Goal: Information Seeking & Learning: Learn about a topic

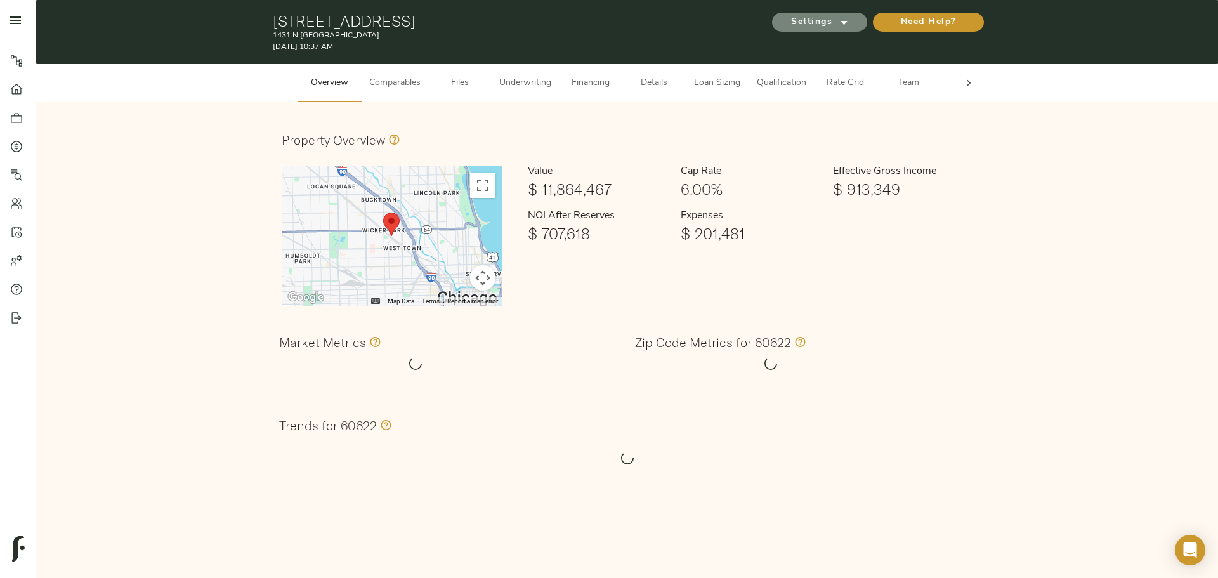
click at [835, 22] on span "Settings" at bounding box center [820, 23] width 70 height 16
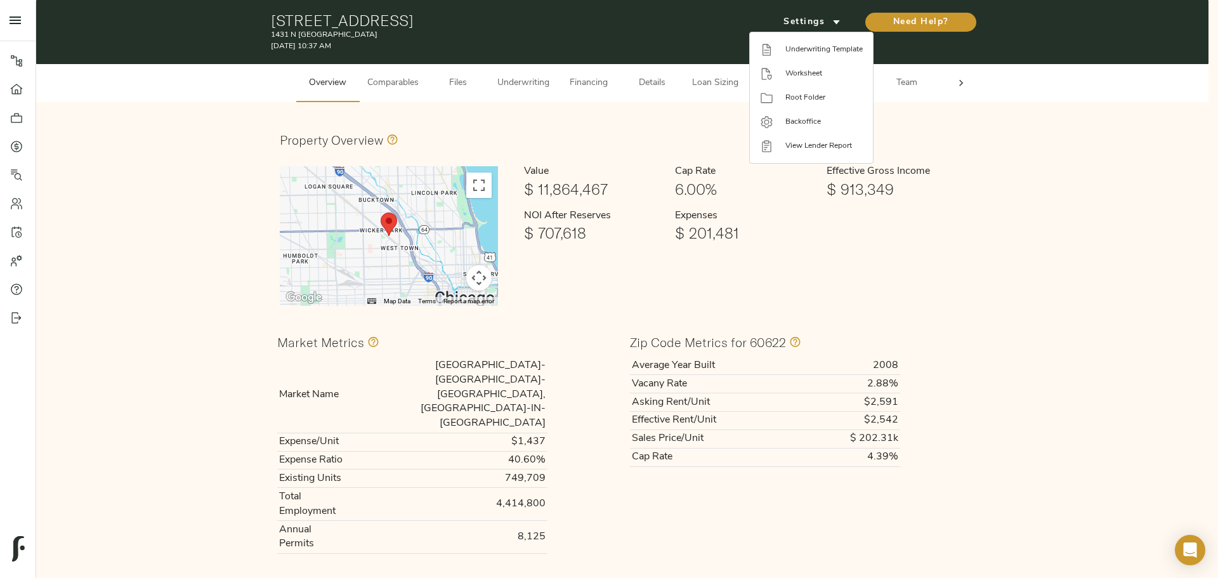
click at [572, 126] on div at bounding box center [609, 289] width 1218 height 578
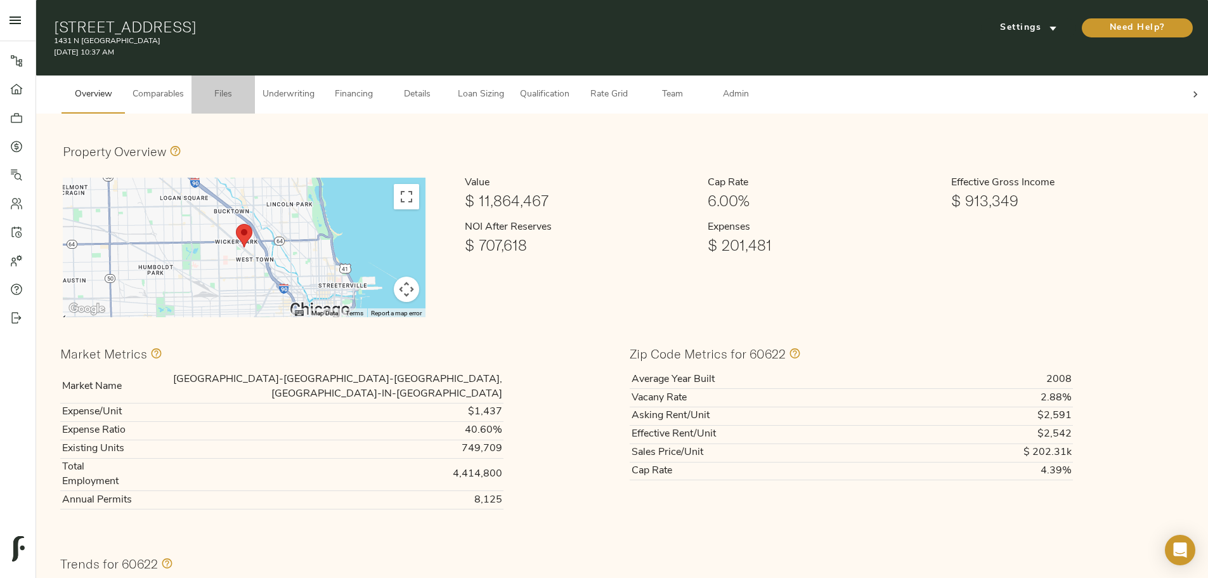
click at [247, 91] on span "Files" at bounding box center [223, 95] width 48 height 16
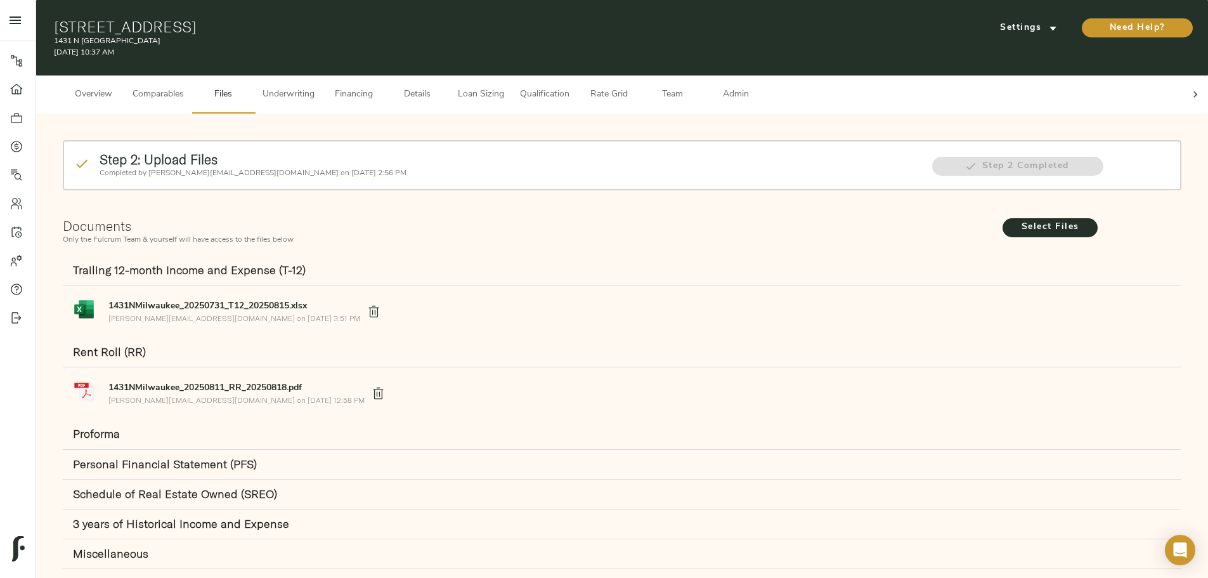
click at [1189, 88] on icon at bounding box center [1195, 94] width 13 height 13
click at [760, 88] on span "Admin" at bounding box center [736, 95] width 48 height 16
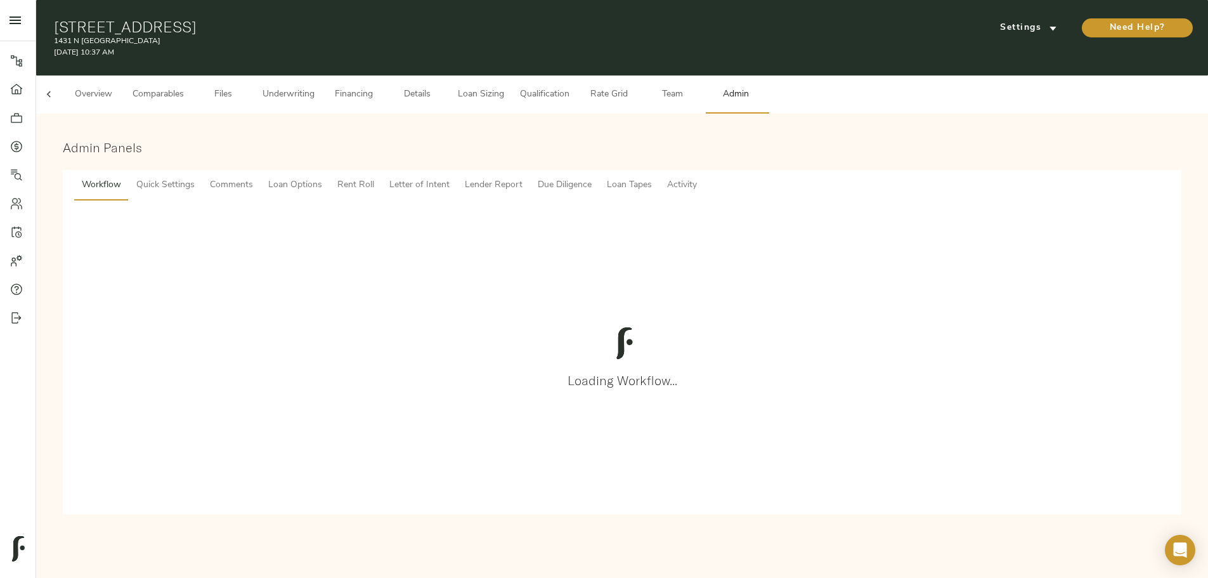
scroll to position [0, 49]
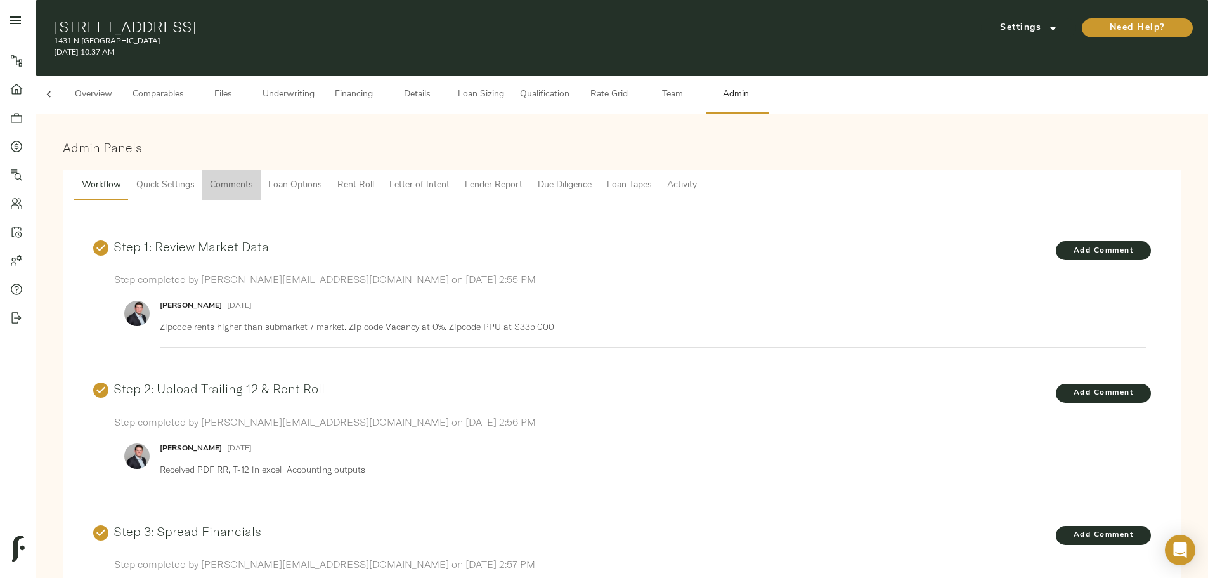
click at [253, 178] on span "Comments" at bounding box center [231, 186] width 43 height 16
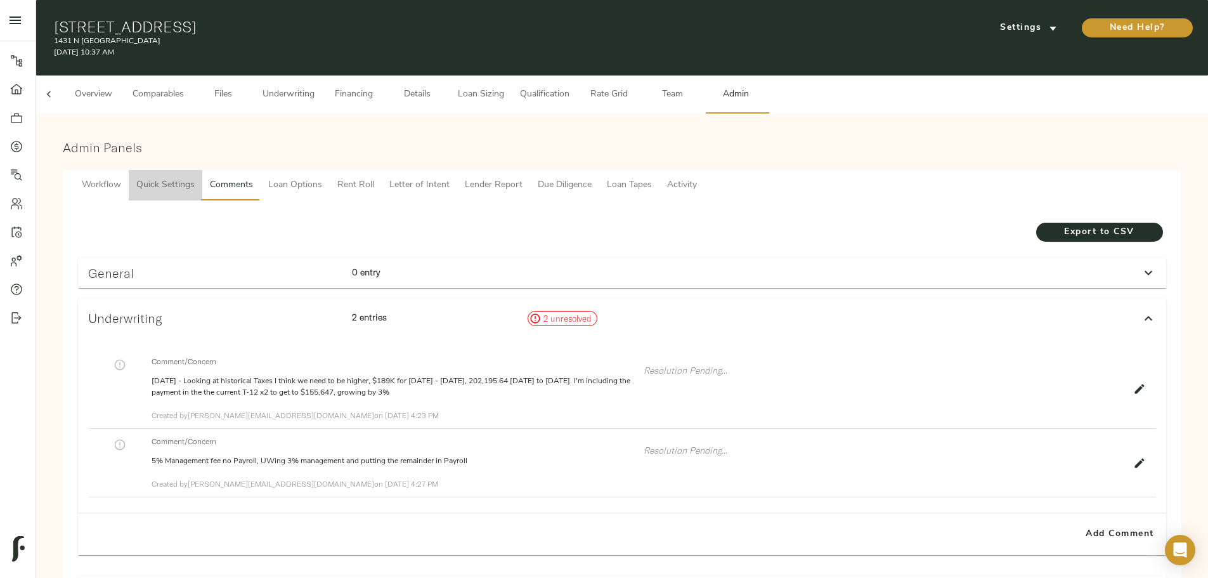
click at [195, 180] on span "Quick Settings" at bounding box center [165, 186] width 58 height 16
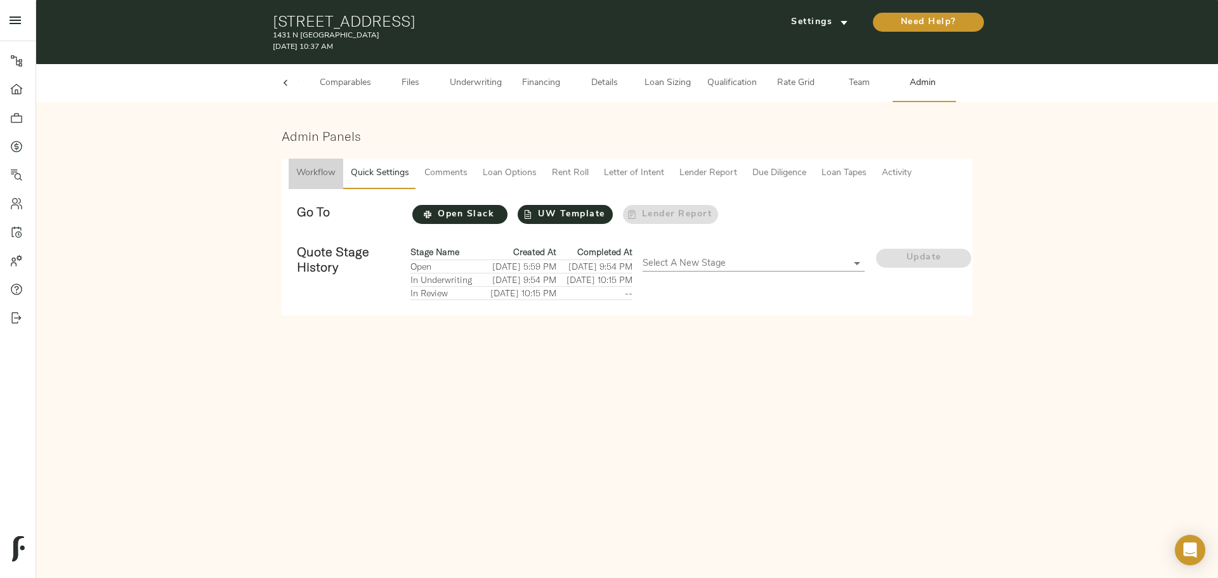
click at [323, 173] on span "Workflow" at bounding box center [315, 174] width 39 height 16
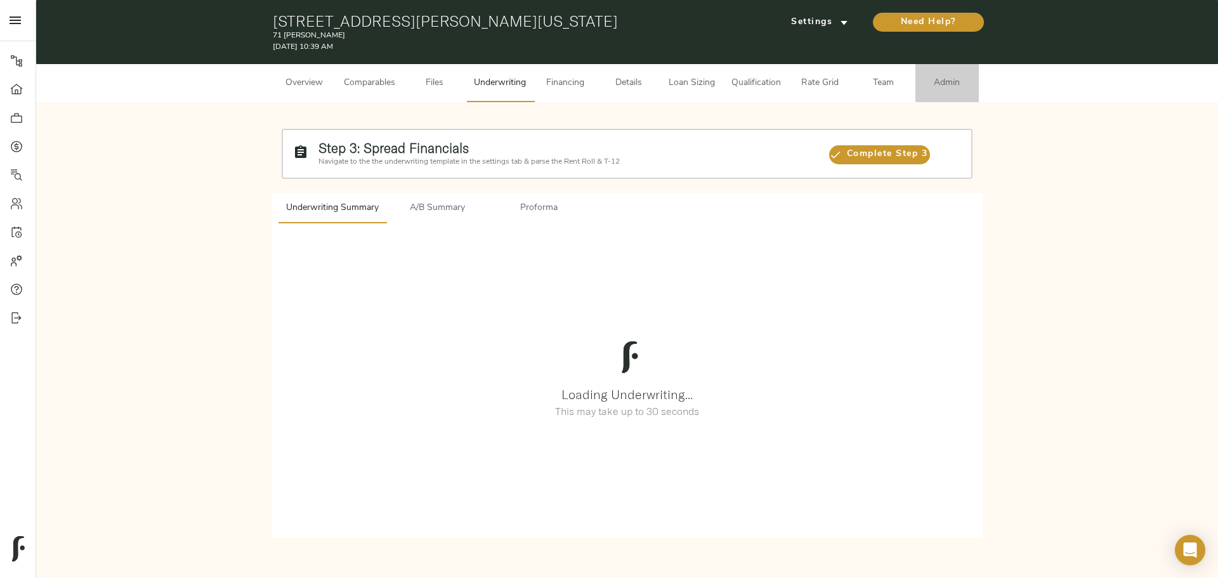
click at [946, 75] on button "Admin" at bounding box center [946, 83] width 63 height 38
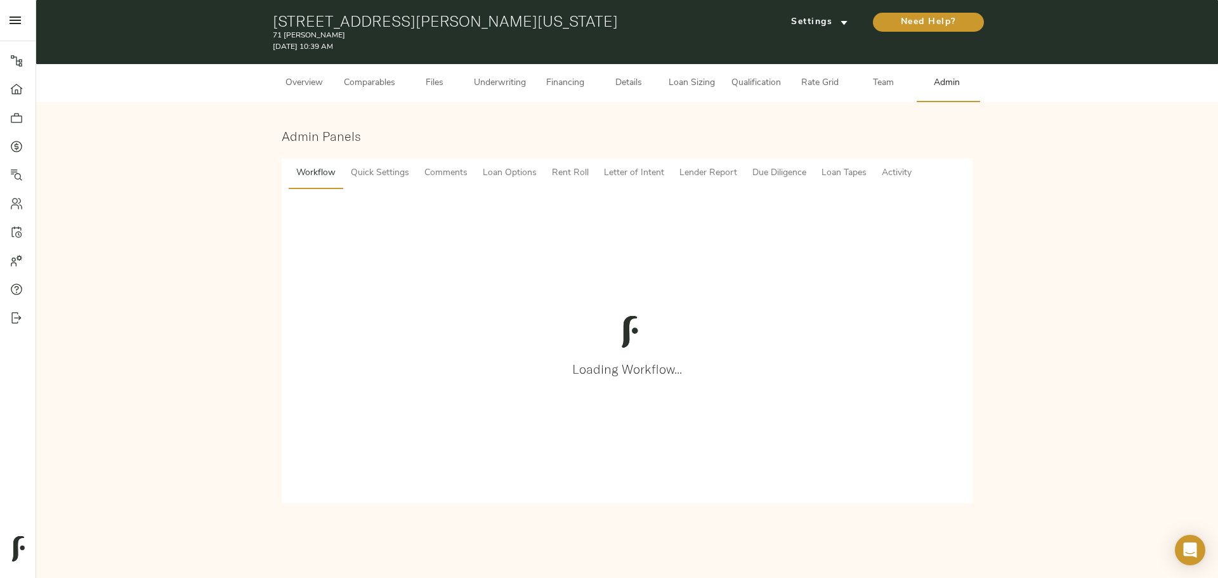
click at [366, 167] on span "Quick Settings" at bounding box center [380, 174] width 58 height 16
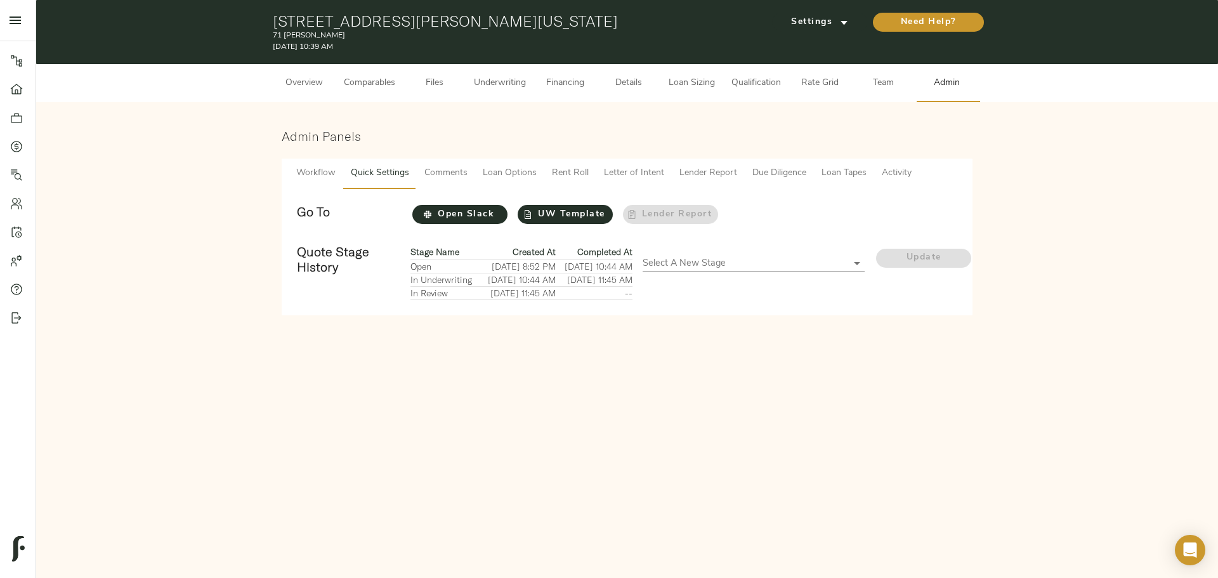
click at [307, 178] on span "Workflow" at bounding box center [315, 174] width 39 height 16
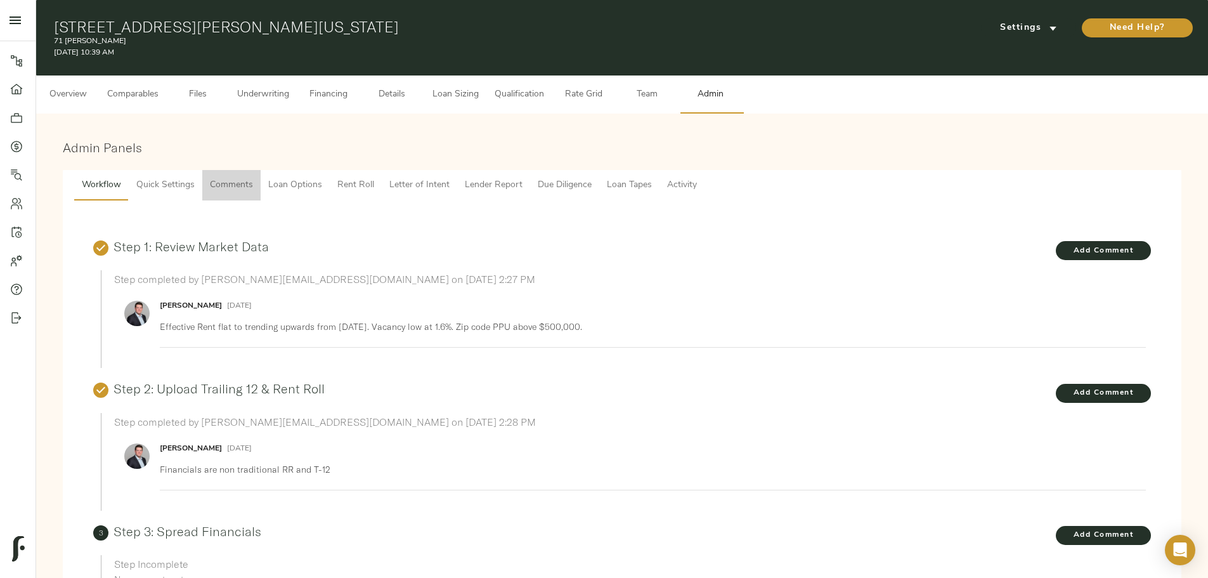
click at [253, 179] on span "Comments" at bounding box center [231, 186] width 43 height 16
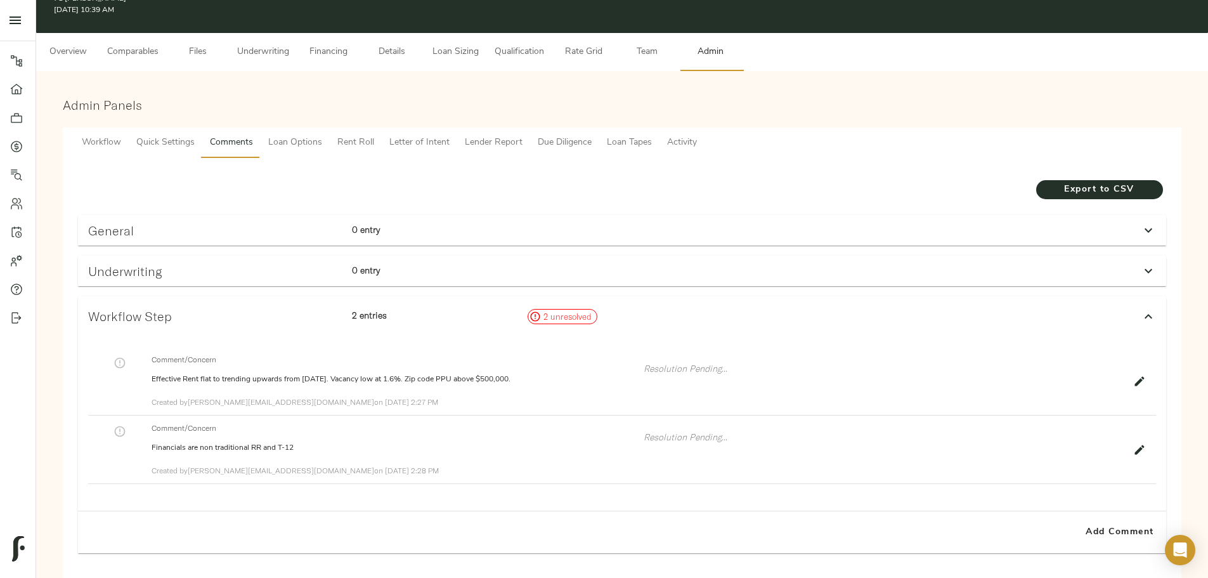
scroll to position [62, 0]
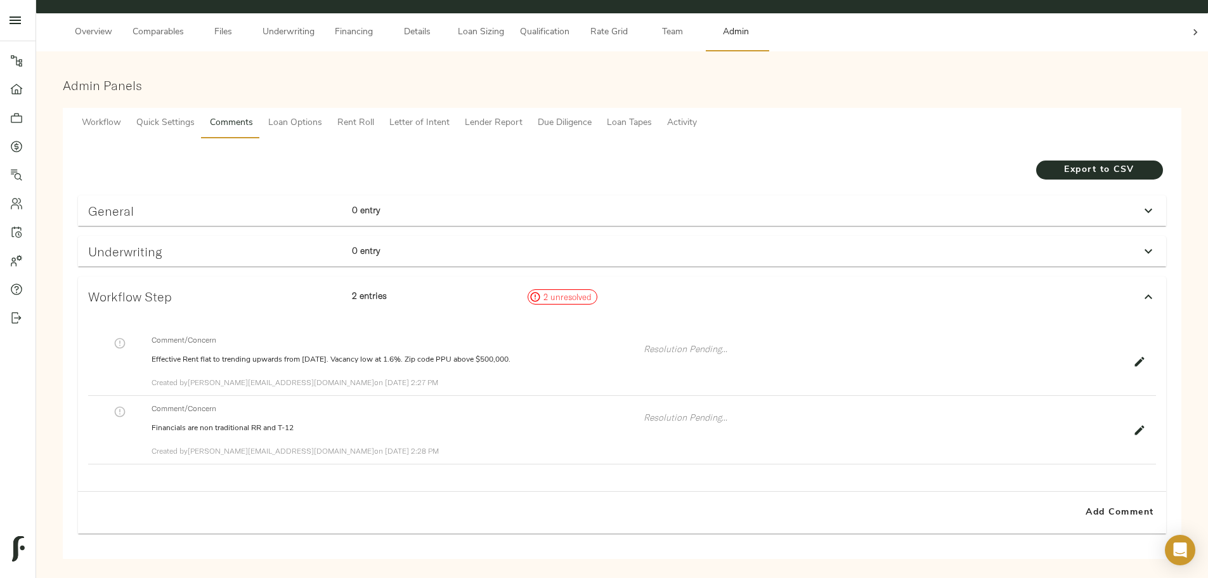
click at [1194, 29] on icon at bounding box center [1196, 32] width 4 height 6
click at [247, 25] on span "Files" at bounding box center [223, 33] width 48 height 16
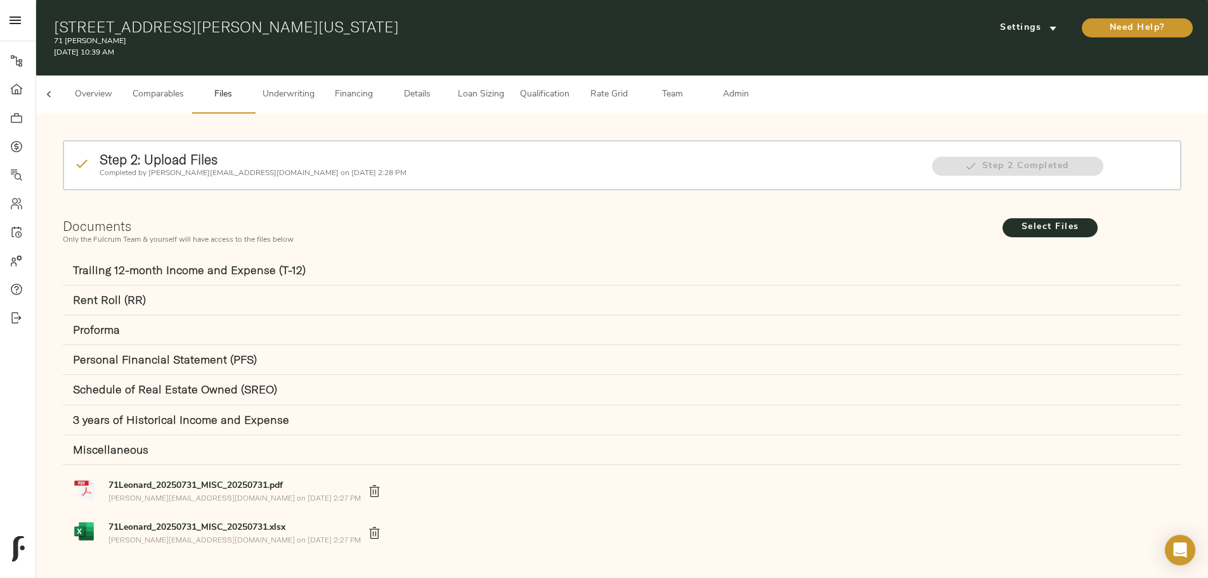
click at [361, 521] on span "71Leonard_20250731_MISC_20250731.xlsx" at bounding box center [234, 527] width 252 height 13
click at [977, 32] on div "Settings" at bounding box center [1027, 27] width 100 height 25
click at [994, 23] on span "Settings" at bounding box center [1029, 28] width 70 height 16
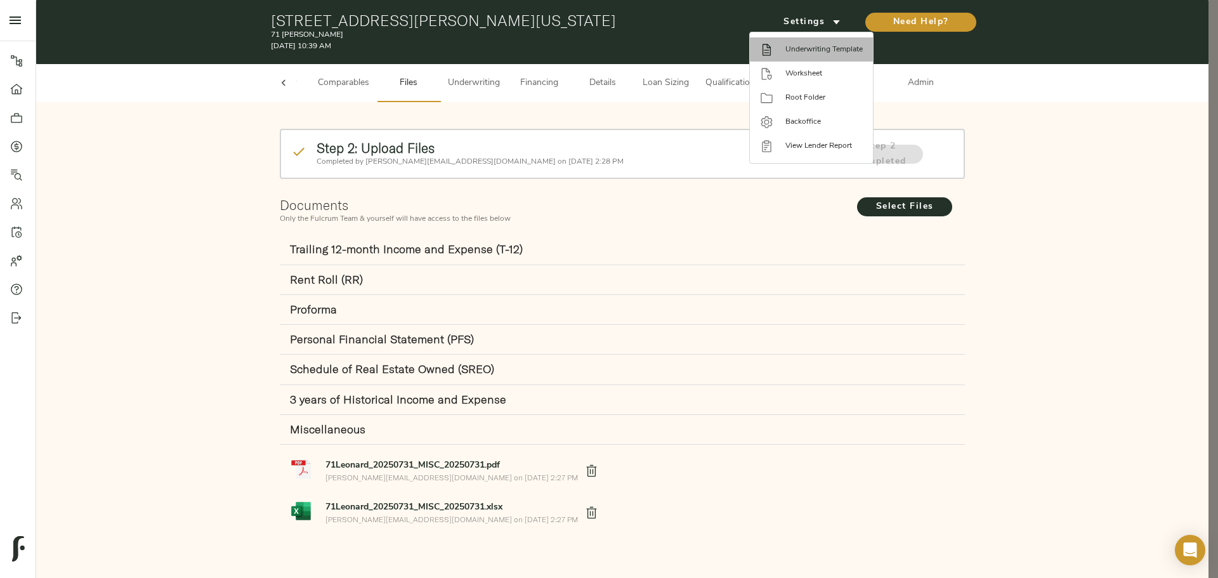
click at [818, 54] on span "Underwriting Template" at bounding box center [823, 49] width 77 height 11
click at [405, 207] on div at bounding box center [609, 289] width 1218 height 578
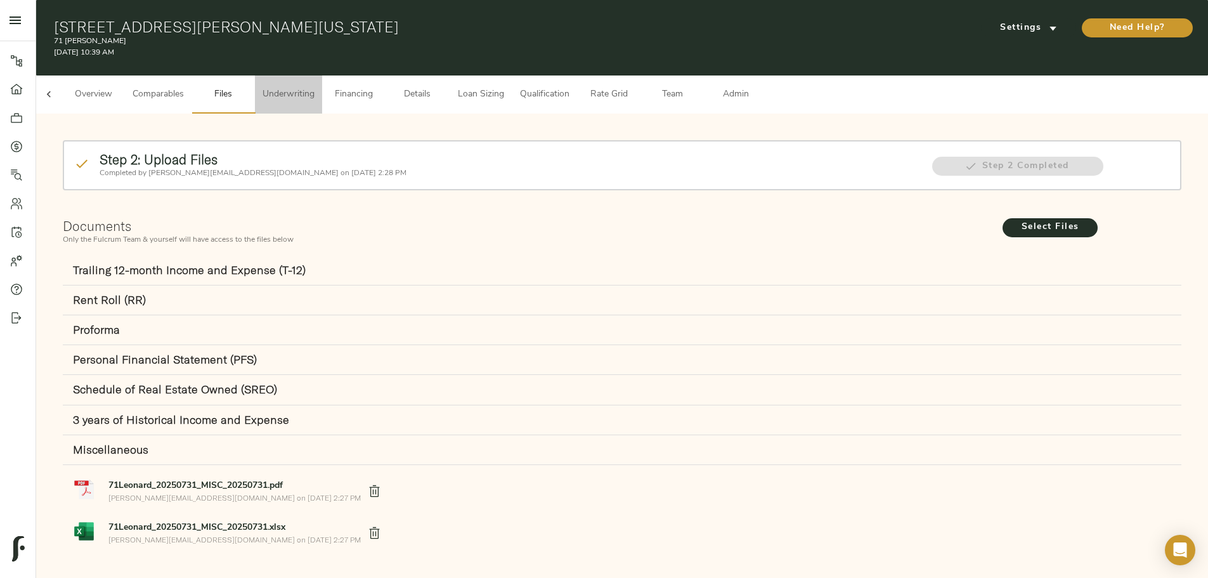
click at [315, 87] on span "Underwriting" at bounding box center [289, 95] width 52 height 16
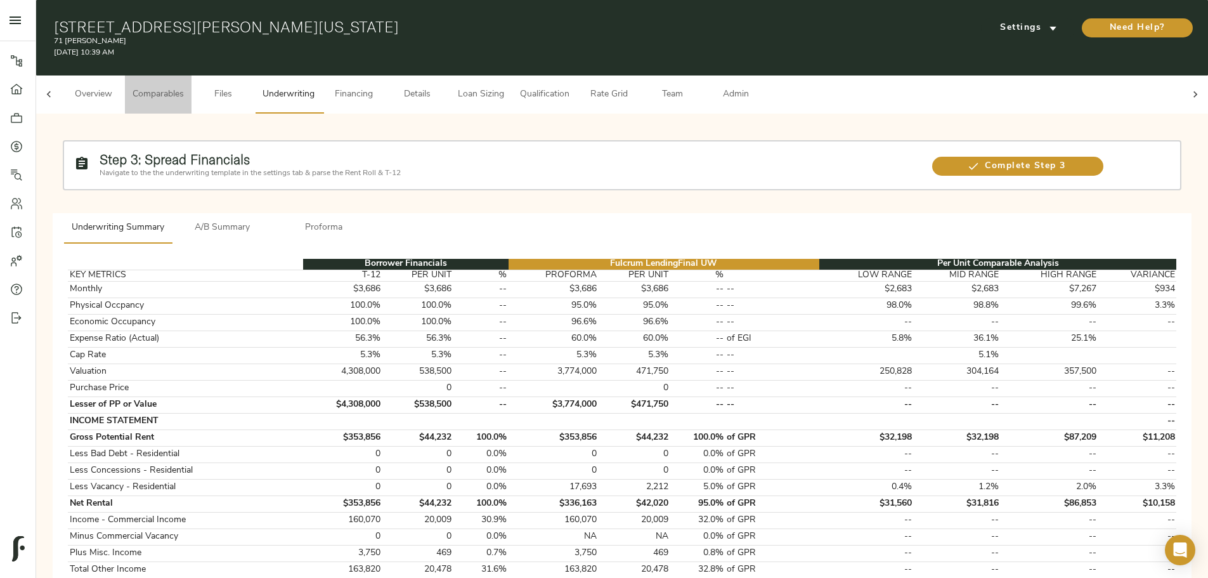
click at [184, 87] on span "Comparables" at bounding box center [158, 95] width 51 height 16
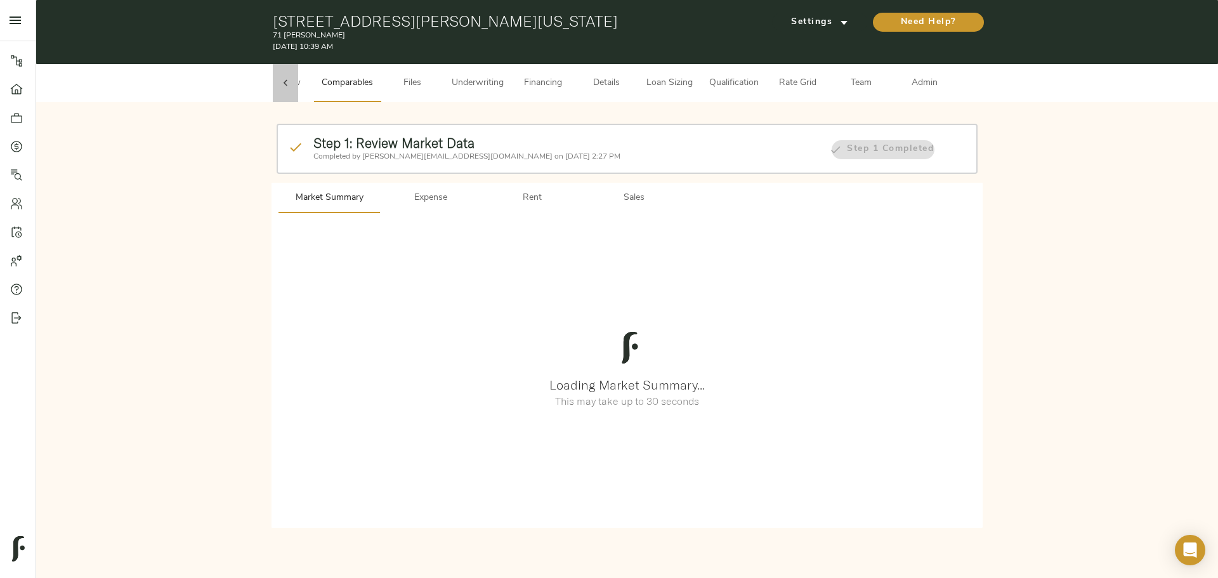
click at [290, 81] on div at bounding box center [285, 83] width 25 height 38
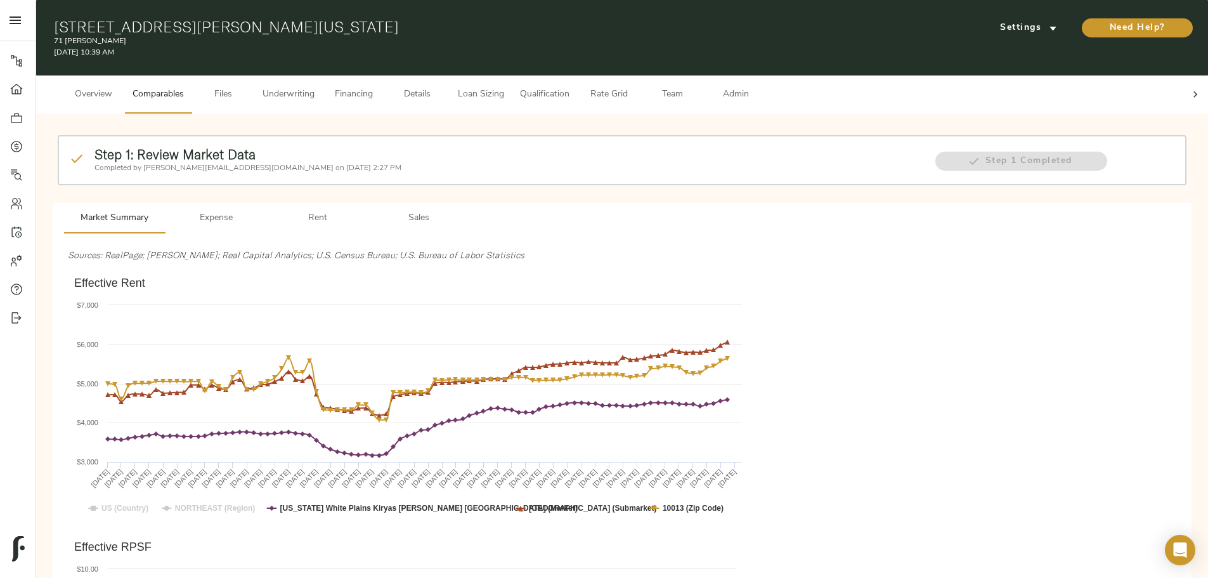
click at [1189, 88] on icon at bounding box center [1195, 94] width 13 height 13
click at [768, 91] on button "Admin" at bounding box center [735, 94] width 63 height 38
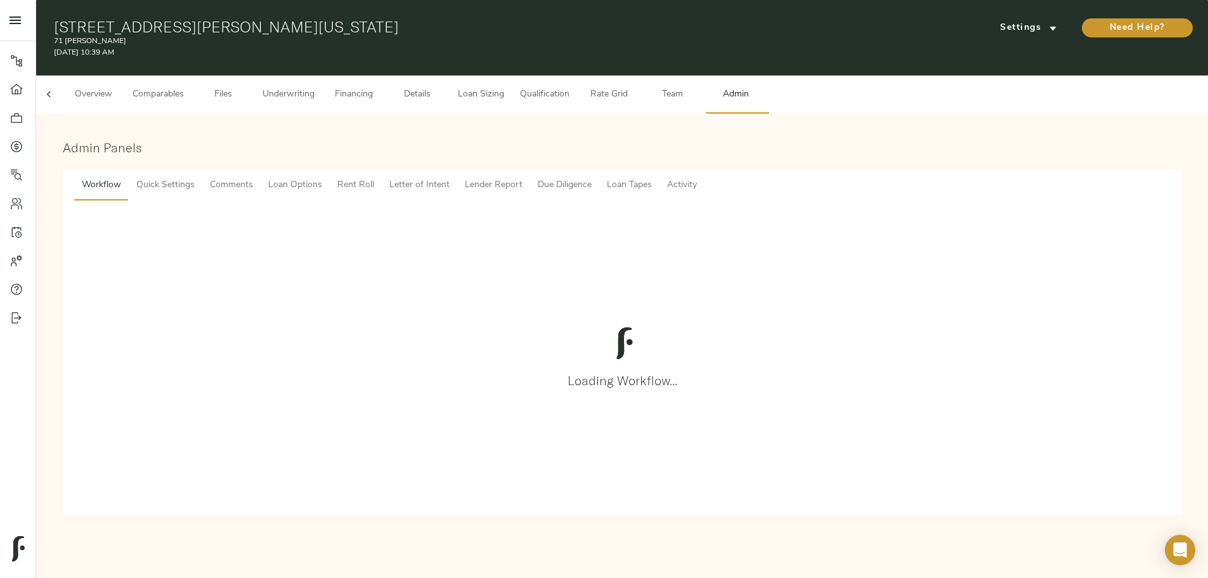
scroll to position [0, 49]
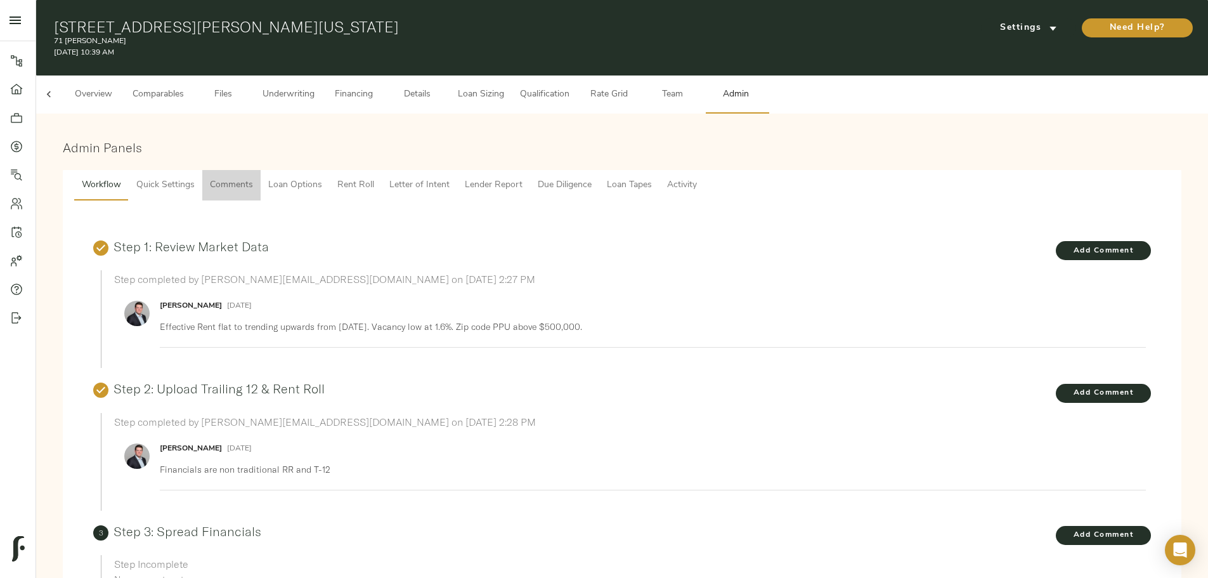
click at [253, 178] on span "Comments" at bounding box center [231, 186] width 43 height 16
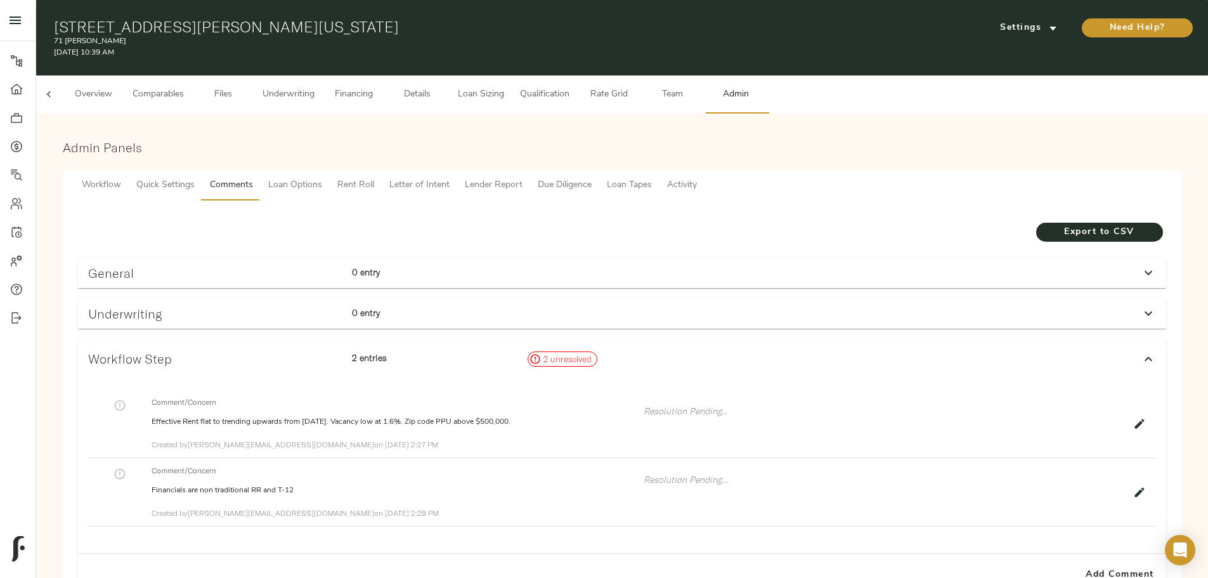
click at [342, 306] on h3 "Underwriting" at bounding box center [215, 313] width 254 height 15
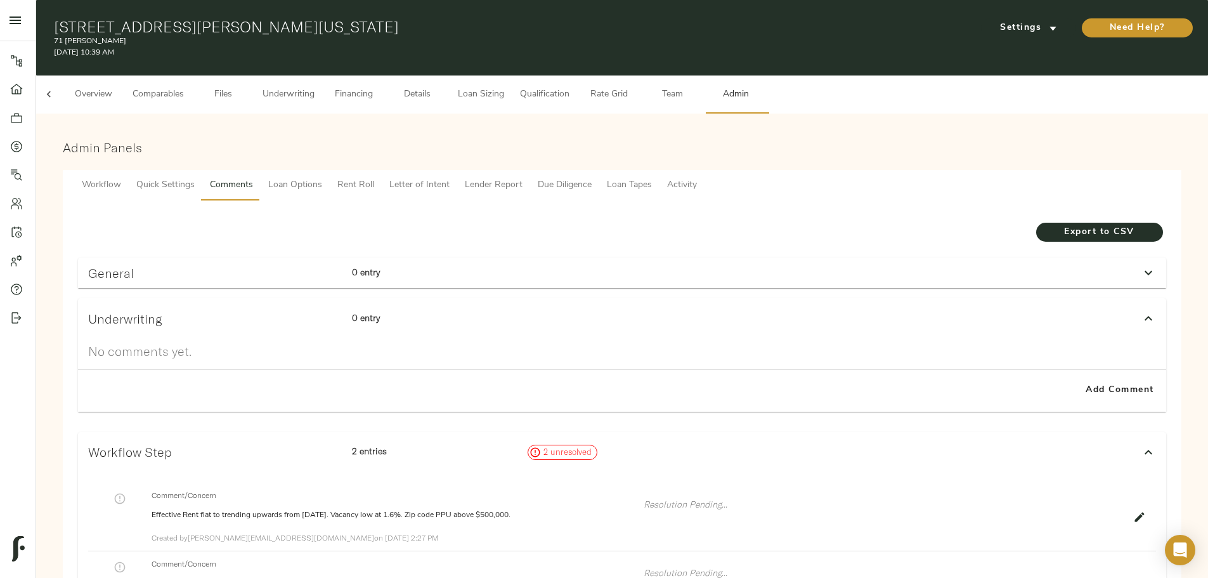
click at [315, 87] on span "Underwriting" at bounding box center [289, 95] width 52 height 16
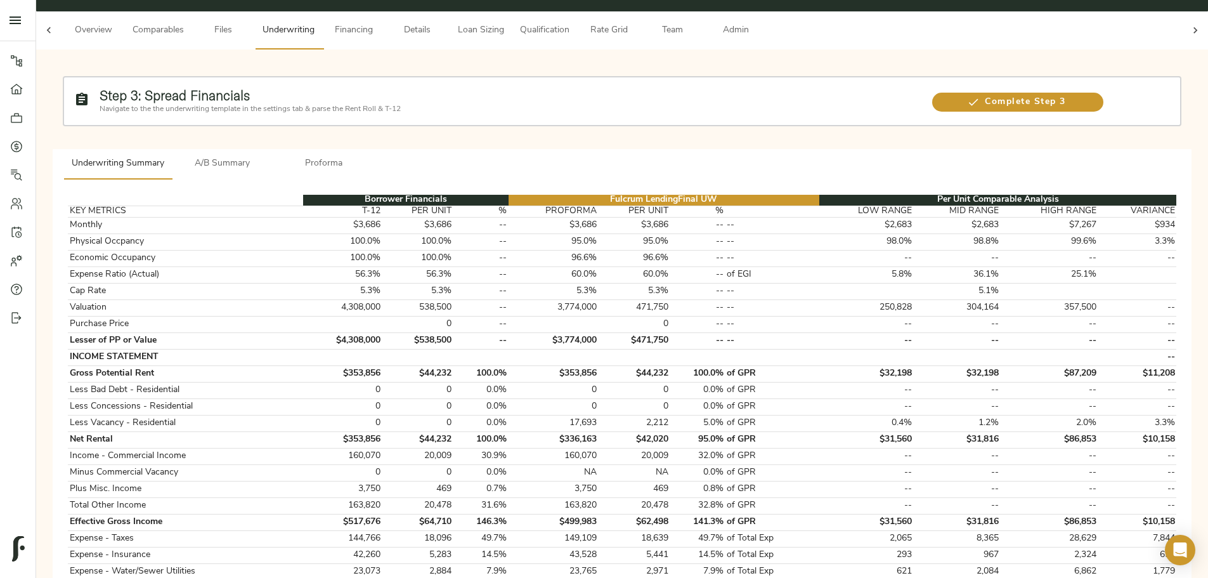
scroll to position [63, 0]
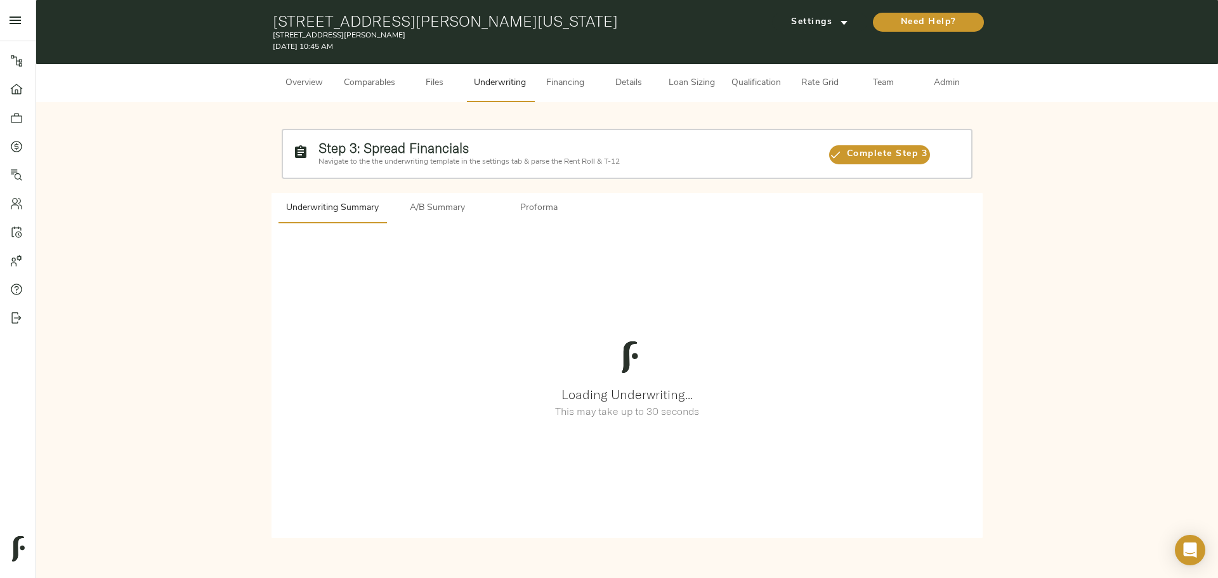
click at [642, 111] on div "Step 3: Spread Financials Navigate to the the underwriting template in the sett…" at bounding box center [627, 328] width 1182 height 452
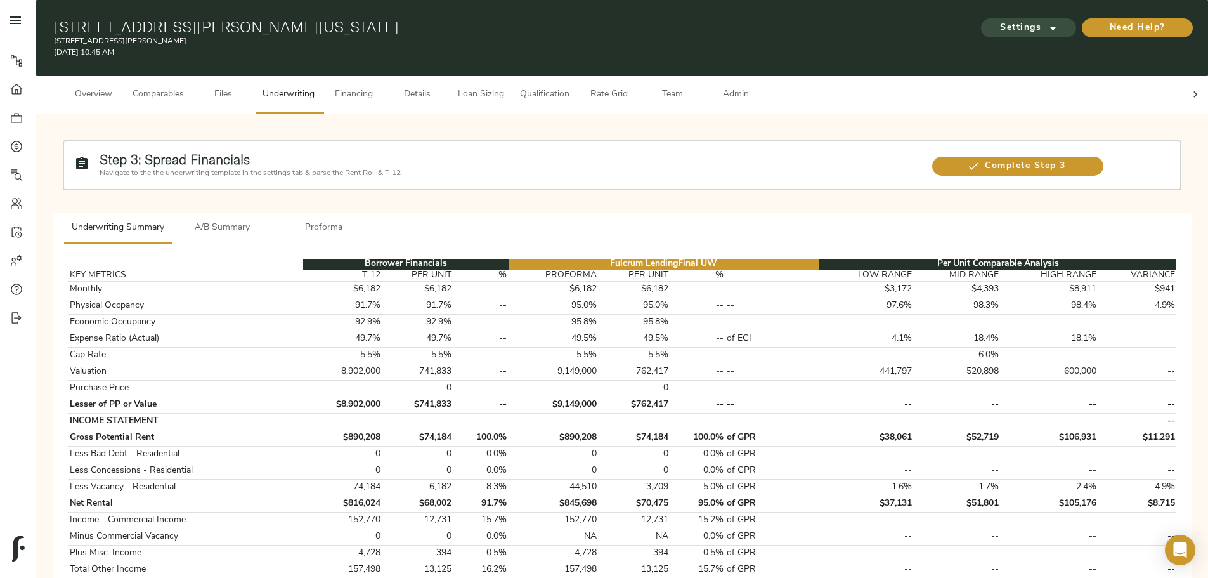
click at [994, 20] on span "Settings" at bounding box center [1029, 28] width 70 height 16
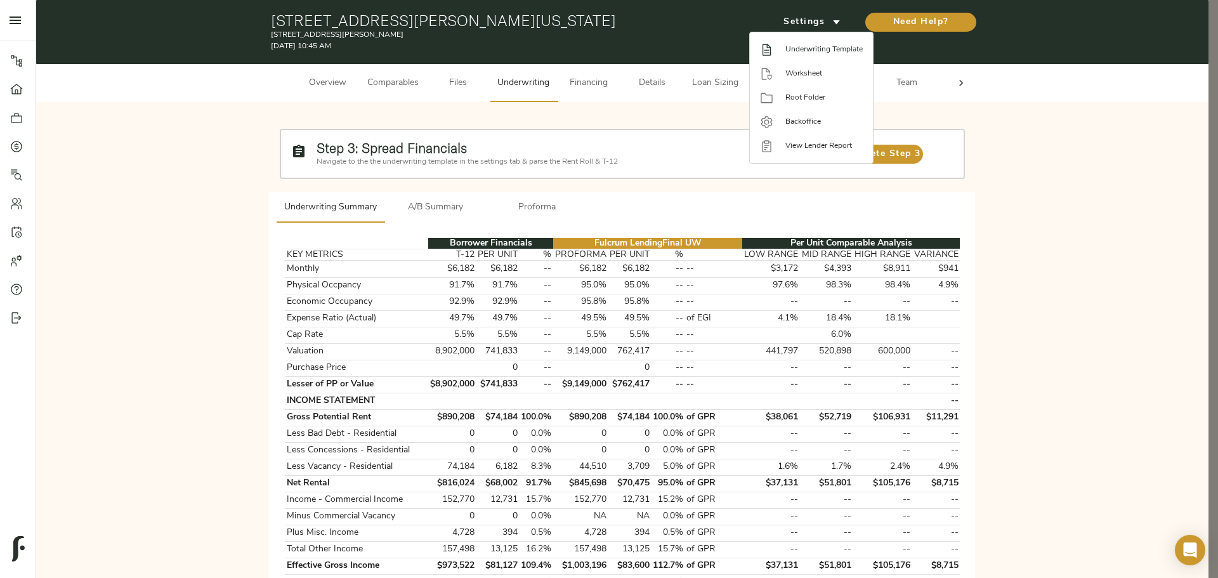
click at [821, 51] on span "Underwriting Template" at bounding box center [823, 49] width 77 height 11
click at [620, 121] on div at bounding box center [609, 289] width 1218 height 578
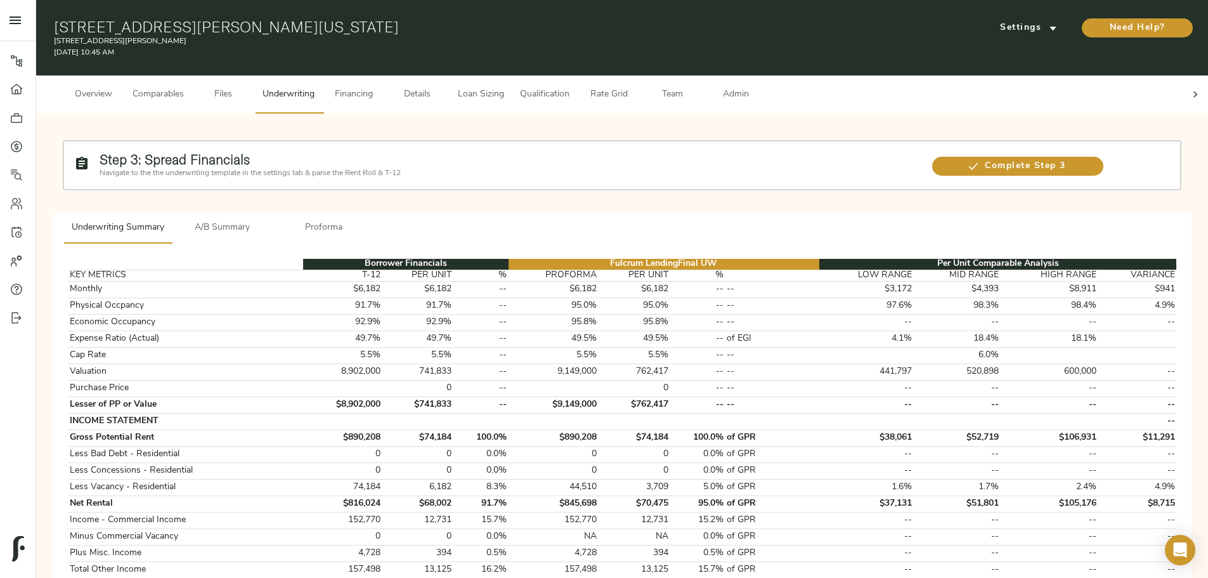
click at [247, 87] on span "Files" at bounding box center [223, 95] width 48 height 16
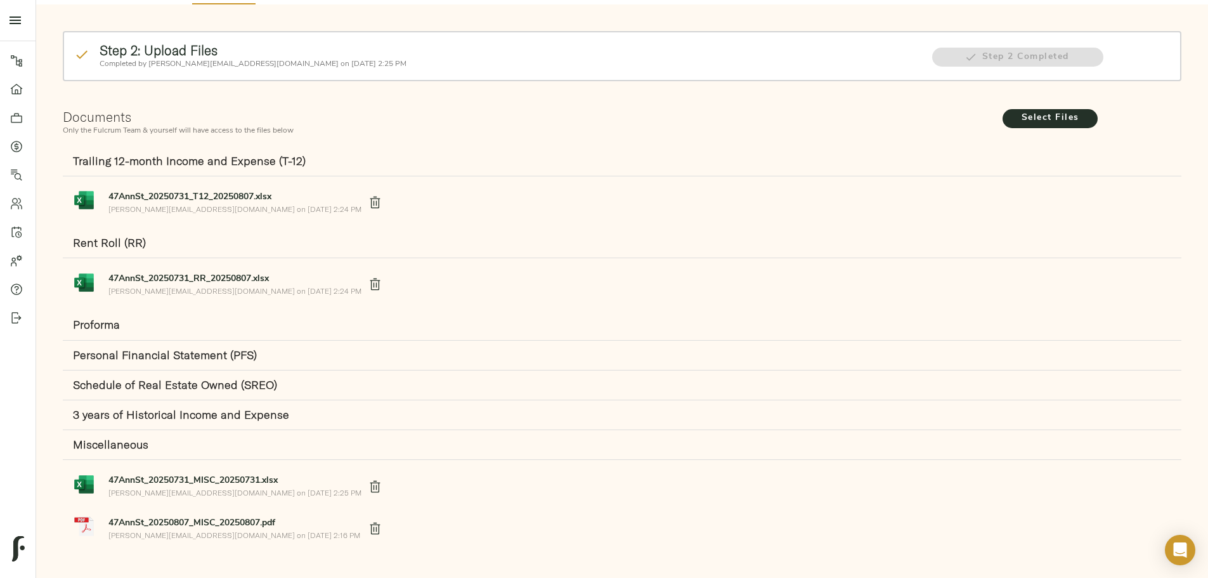
scroll to position [110, 0]
click at [362, 190] on span "47AnnSt_20250731_T12_20250807.xlsx" at bounding box center [234, 196] width 253 height 13
click at [224, 238] on div "Step 2: Upload Files Completed by justin@fulcrumlendingcorp.com on August 7, 20…" at bounding box center [622, 294] width 1147 height 556
click at [362, 285] on p "justin@fulcrumlendingcorp.com on August 7, 2025 2:24 PM" at bounding box center [234, 290] width 253 height 11
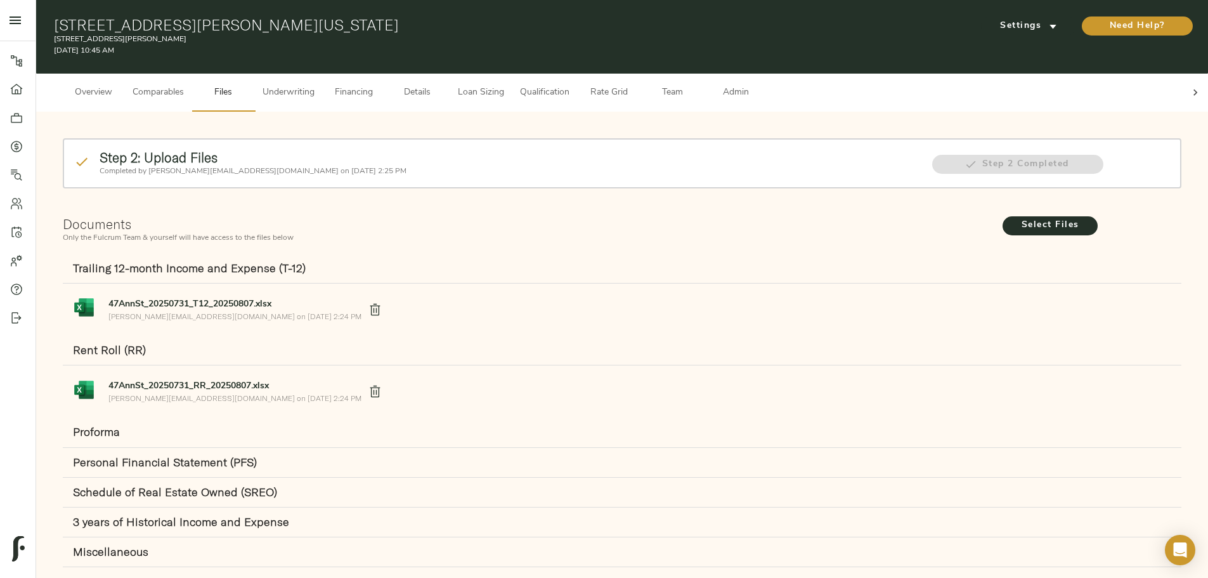
scroll to position [0, 0]
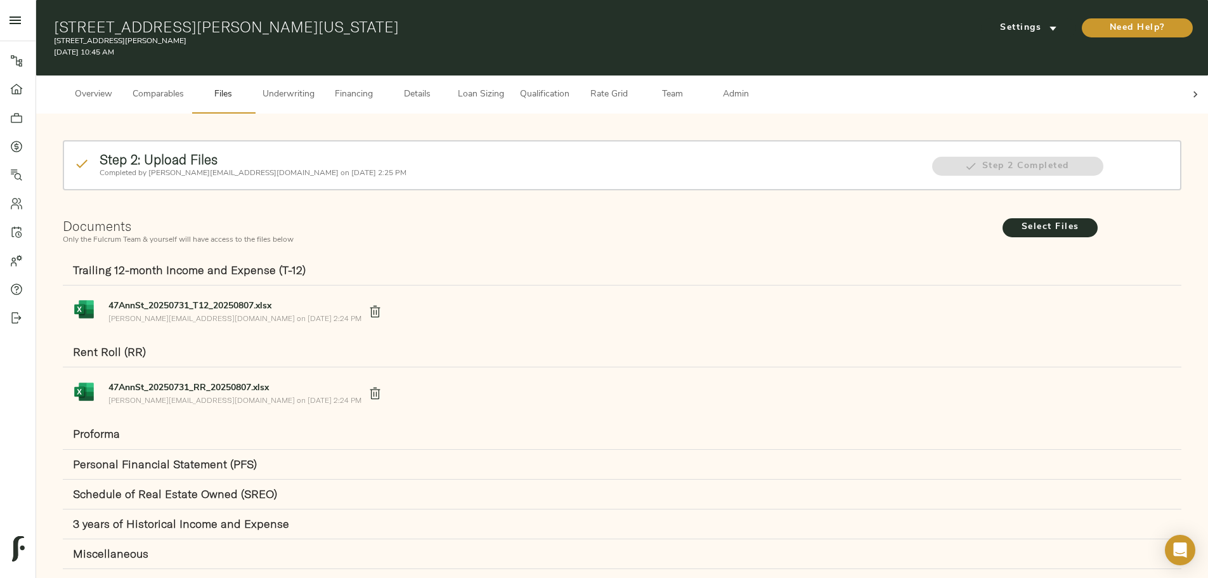
click at [139, 326] on div "Step 2: Upload Files Completed by justin@fulcrumlendingcorp.com on August 7, 20…" at bounding box center [622, 404] width 1147 height 556
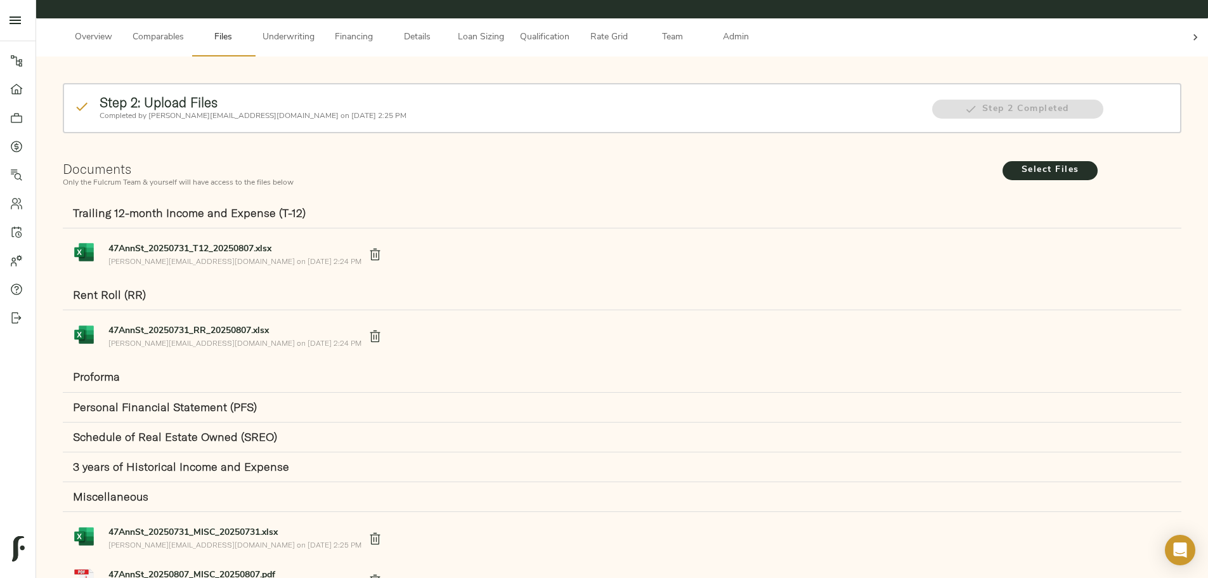
scroll to position [110, 0]
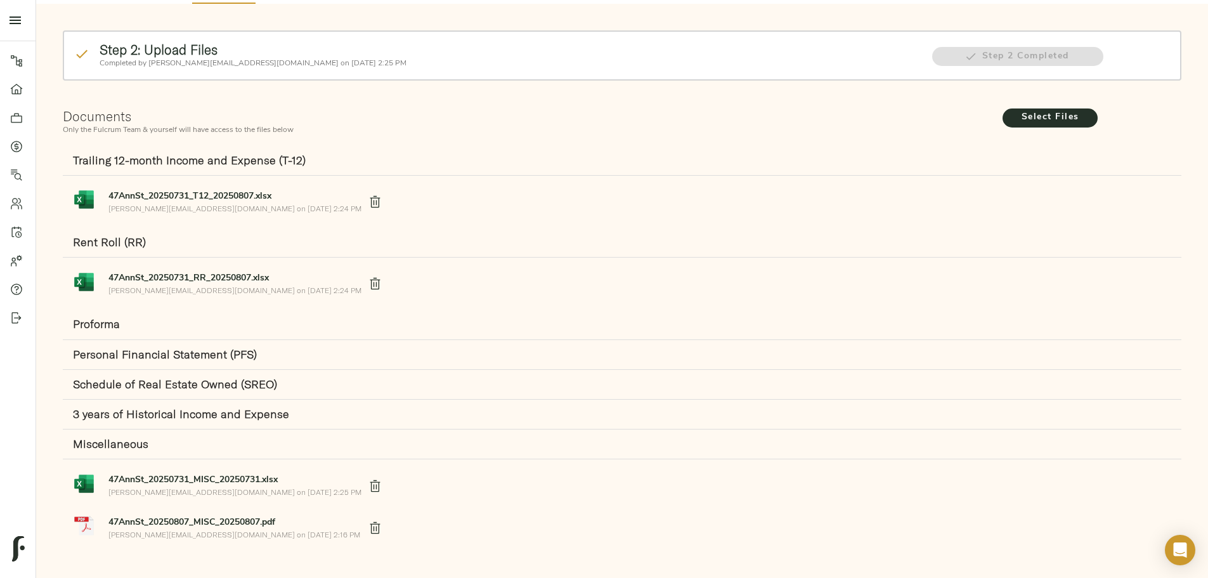
click at [565, 68] on div "Step 2: Upload Files Completed by justin@fulcrumlendingcorp.com on August 7, 20…" at bounding box center [622, 55] width 1119 height 50
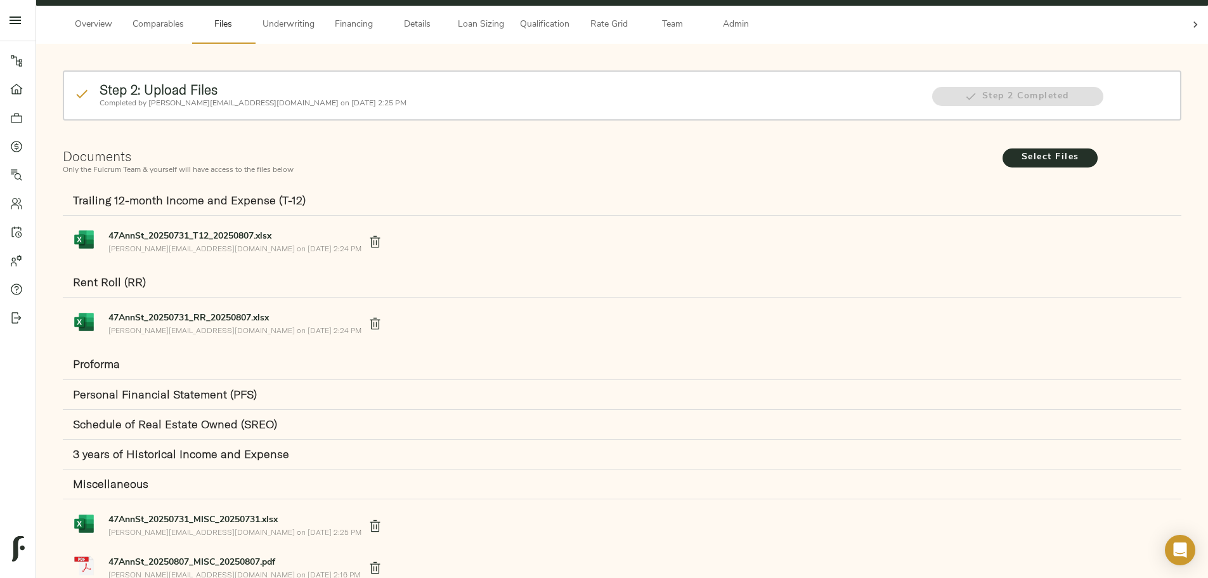
scroll to position [0, 0]
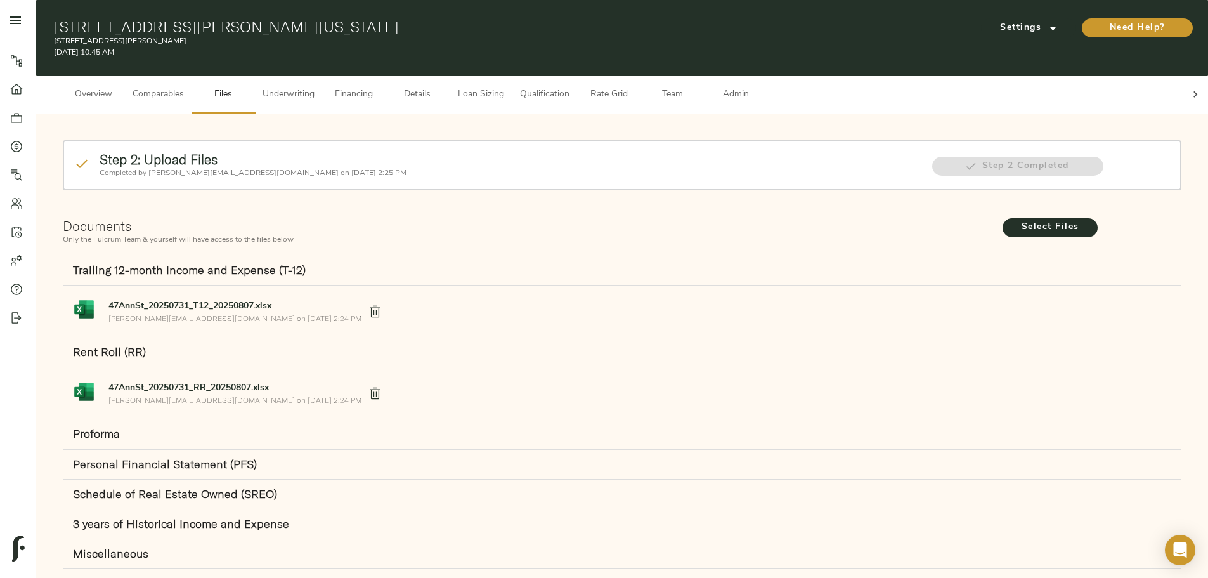
click at [315, 87] on span "Underwriting" at bounding box center [289, 95] width 52 height 16
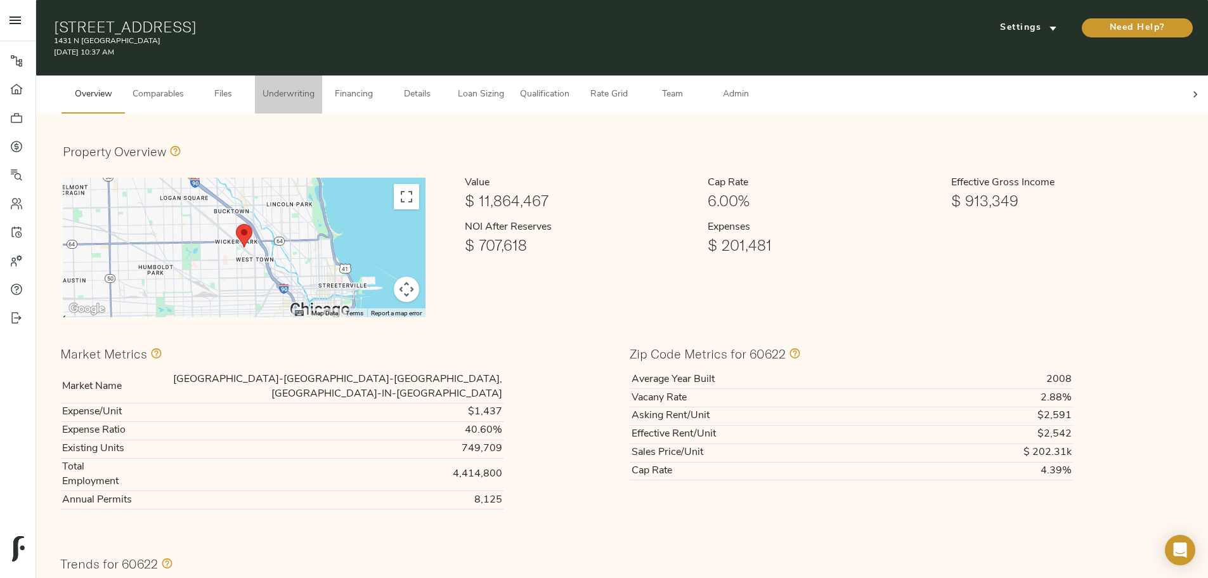
click at [315, 87] on span "Underwriting" at bounding box center [289, 95] width 52 height 16
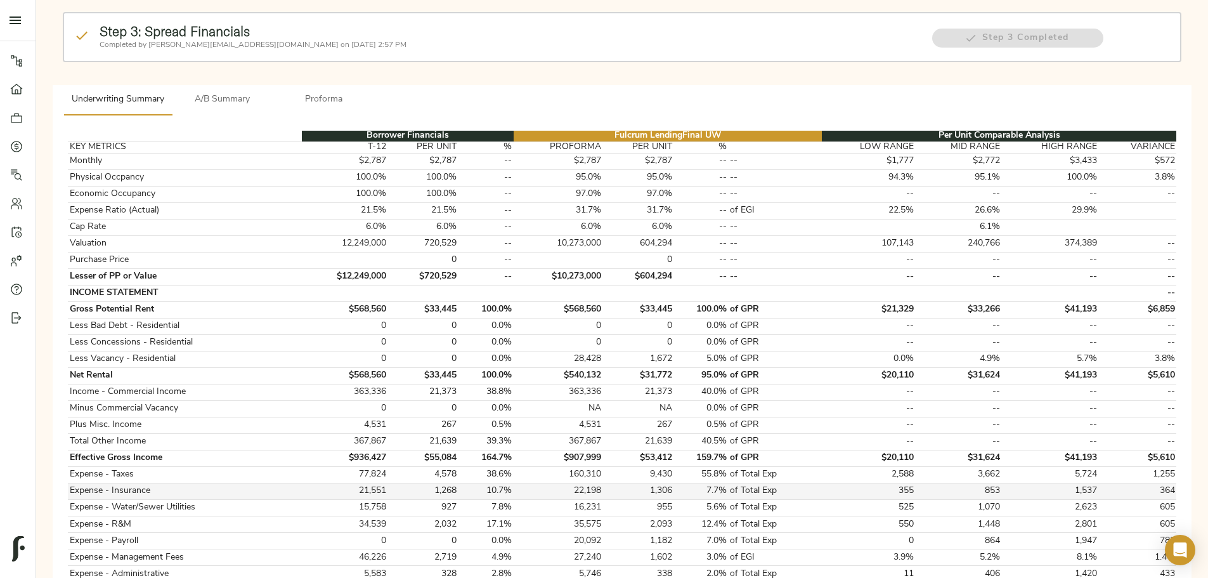
scroll to position [127, 0]
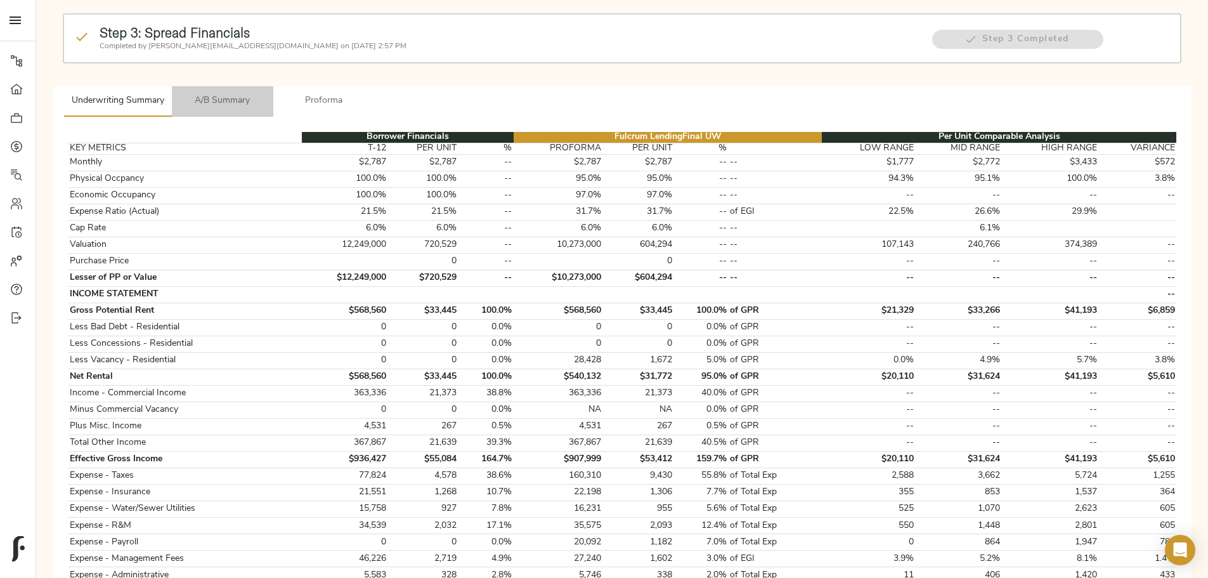
click at [273, 92] on button "A/B Summary" at bounding box center [222, 101] width 101 height 30
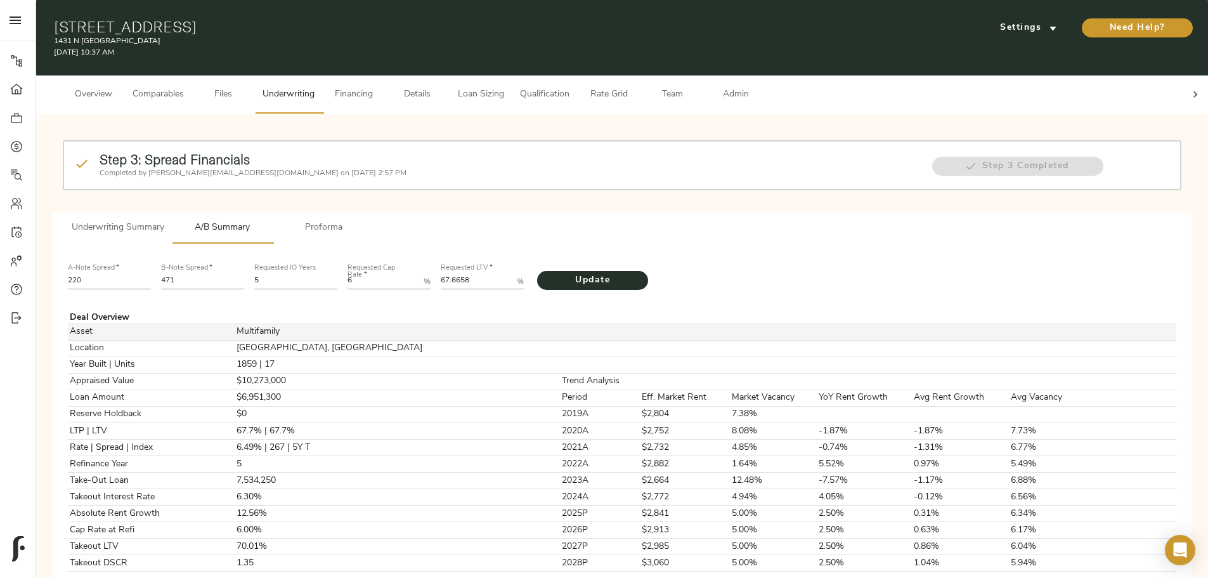
click at [435, 324] on td "Multifamily" at bounding box center [359, 332] width 249 height 16
click at [1189, 88] on icon at bounding box center [1195, 94] width 13 height 13
click at [760, 87] on span "Admin" at bounding box center [736, 95] width 48 height 16
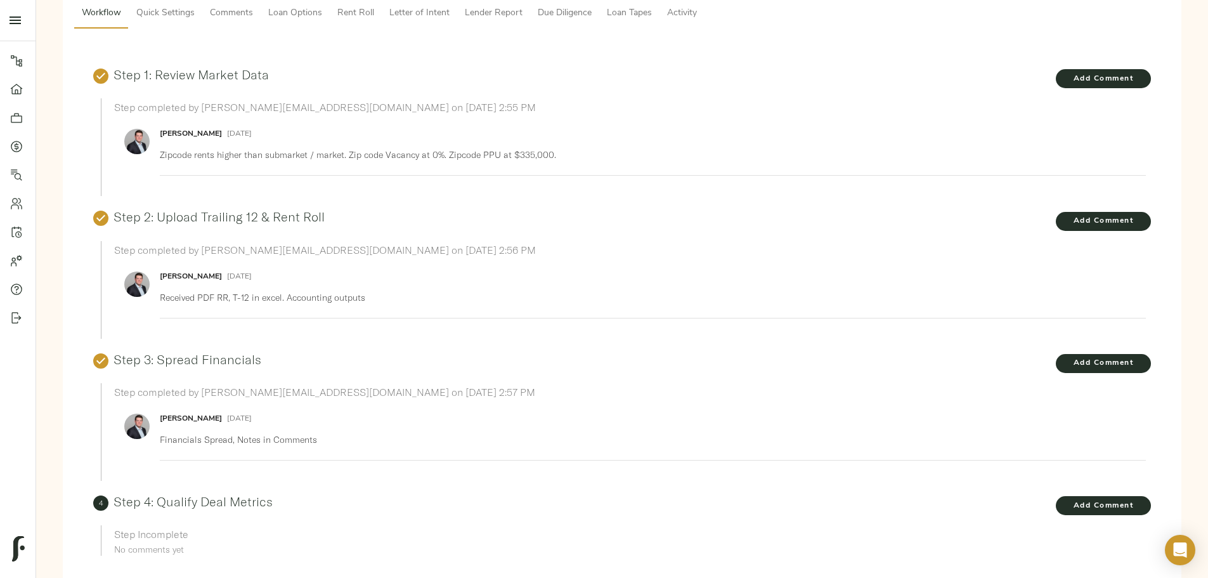
scroll to position [193, 0]
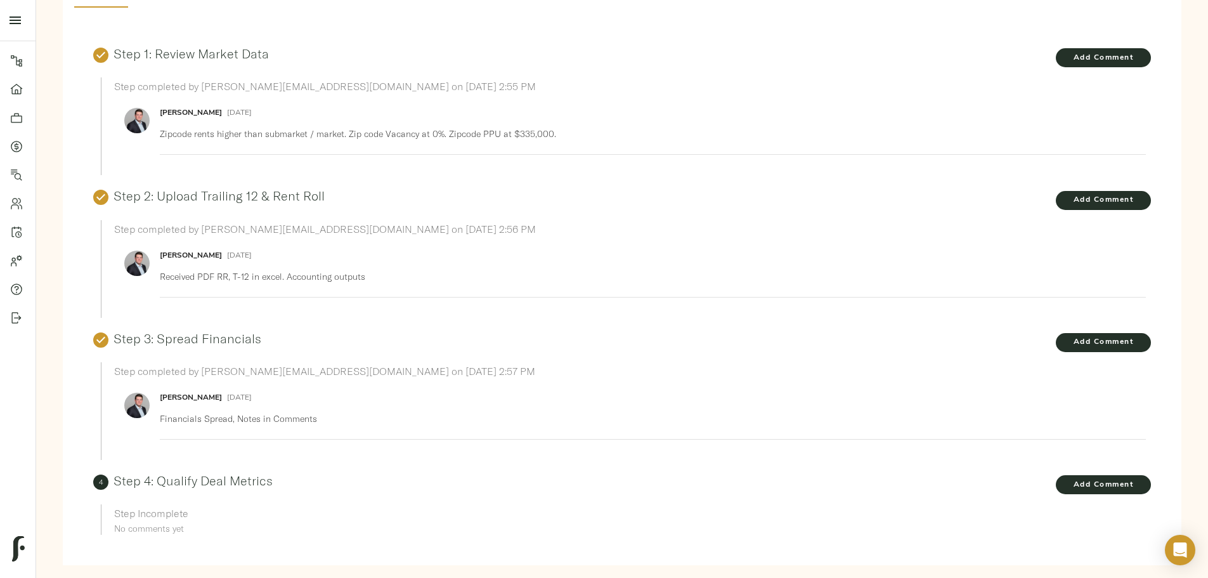
click at [483, 412] on p "Financials Spread, Notes in Comments" at bounding box center [648, 418] width 976 height 13
click at [517, 362] on h6 "Step completed by [PERSON_NAME][EMAIL_ADDRESS][DOMAIN_NAME] on [DATE] 2:57 PM" at bounding box center [630, 371] width 1032 height 18
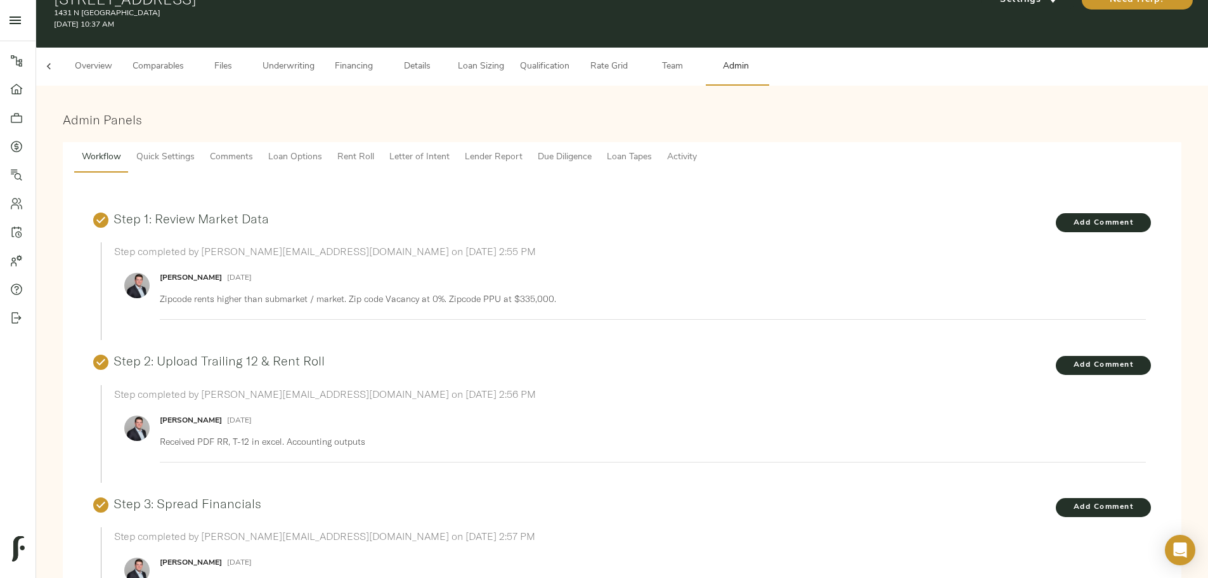
scroll to position [0, 0]
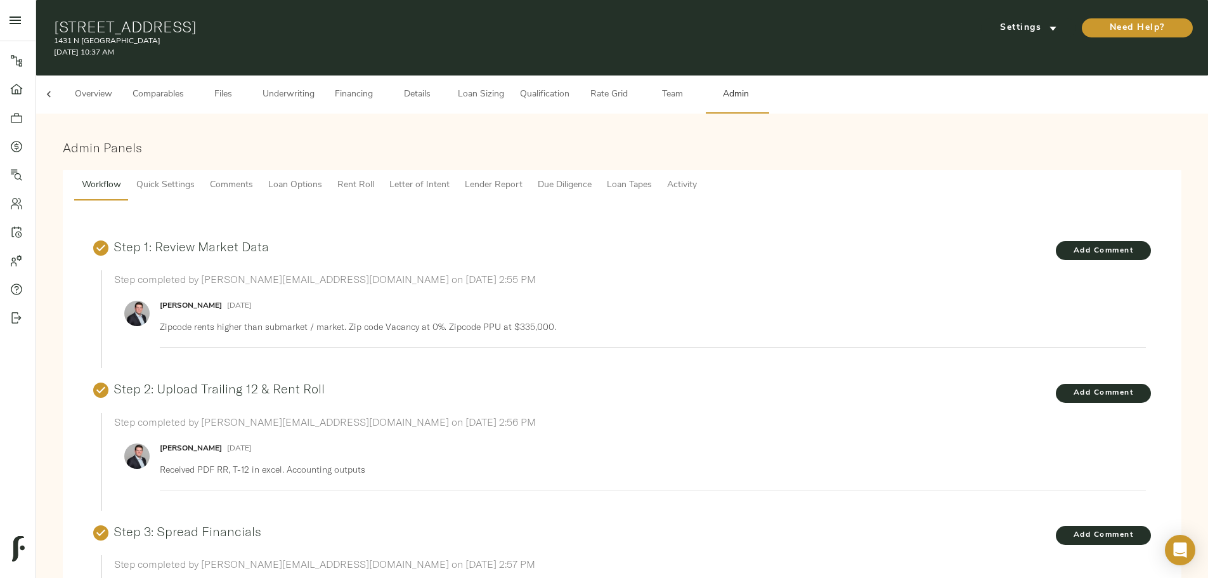
click at [55, 88] on icon at bounding box center [49, 94] width 13 height 13
click at [253, 178] on span "Comments" at bounding box center [231, 186] width 43 height 16
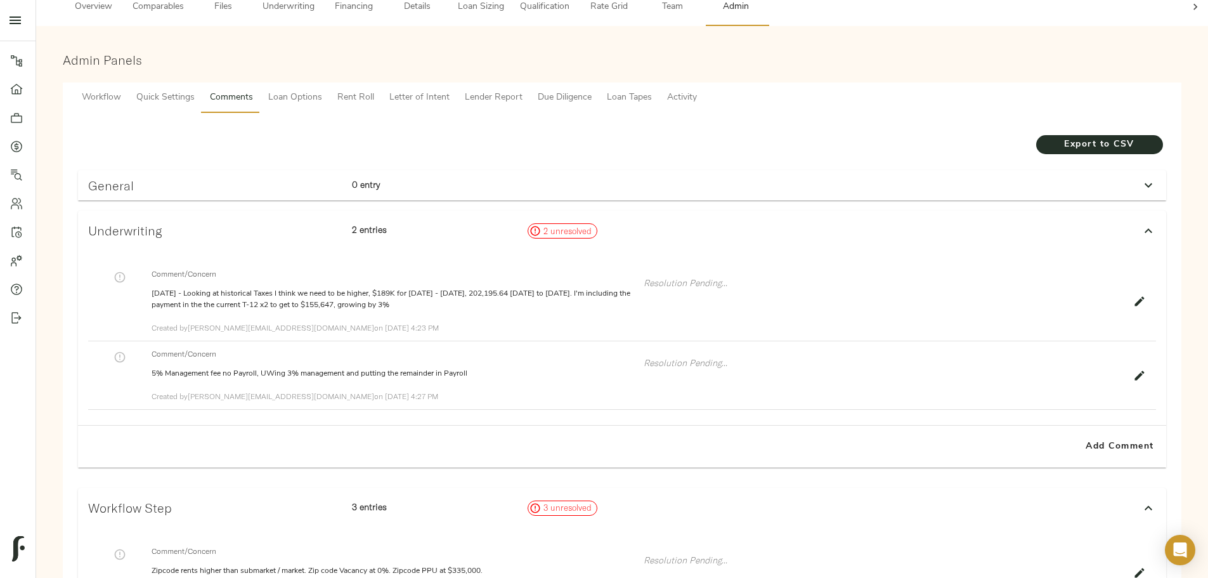
scroll to position [84, 0]
click at [195, 94] on span "Quick Settings" at bounding box center [165, 102] width 58 height 16
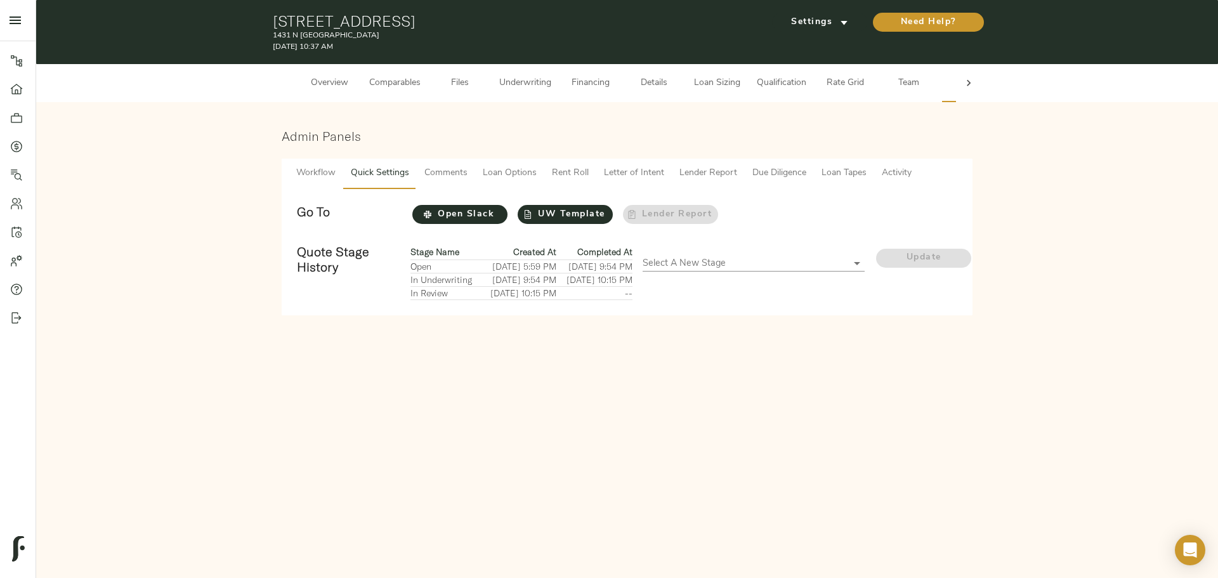
click at [676, 269] on body "1431 N Milwaukee - 1431 N Milwaukee Ave, Chicago, IL 60622 Pipeline Dashboard P…" at bounding box center [609, 289] width 1218 height 578
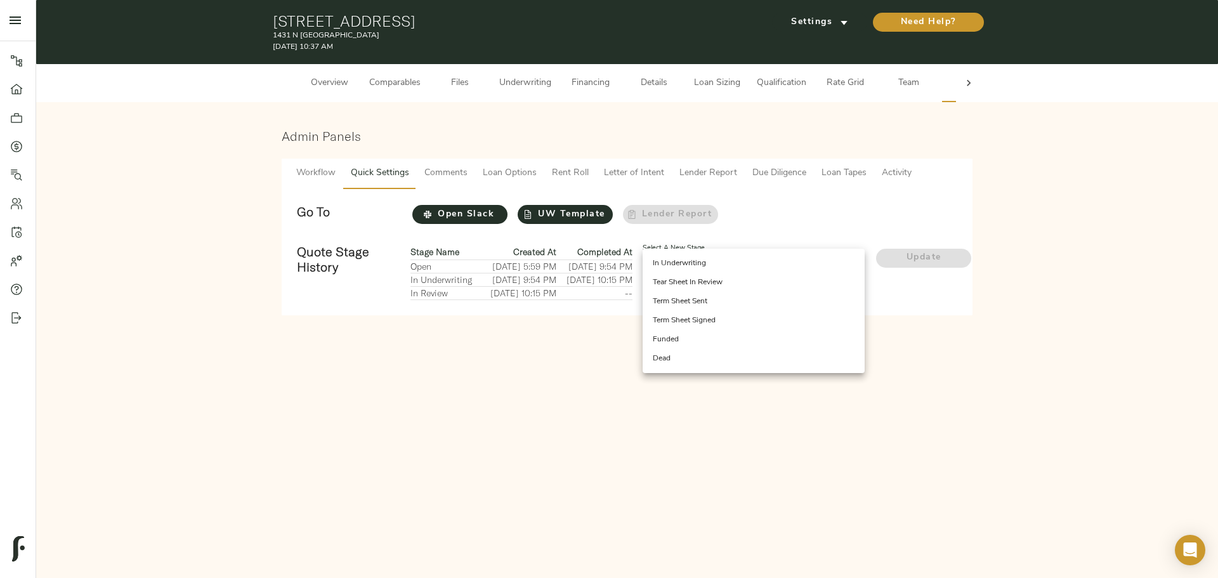
click at [810, 223] on div at bounding box center [609, 289] width 1218 height 578
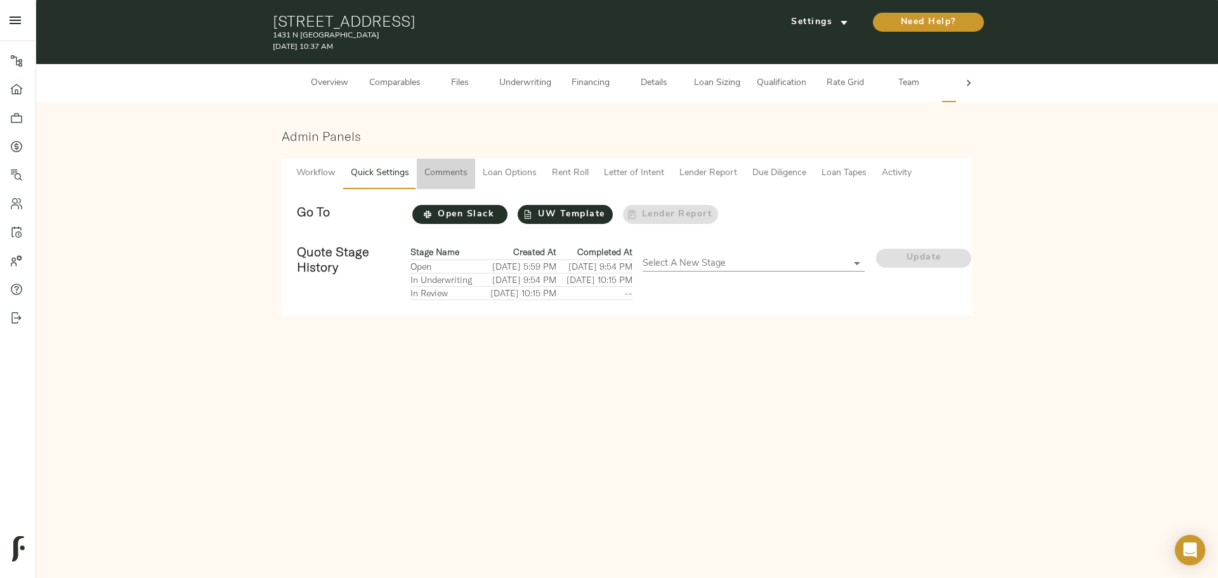
click at [433, 168] on span "Comments" at bounding box center [445, 174] width 43 height 16
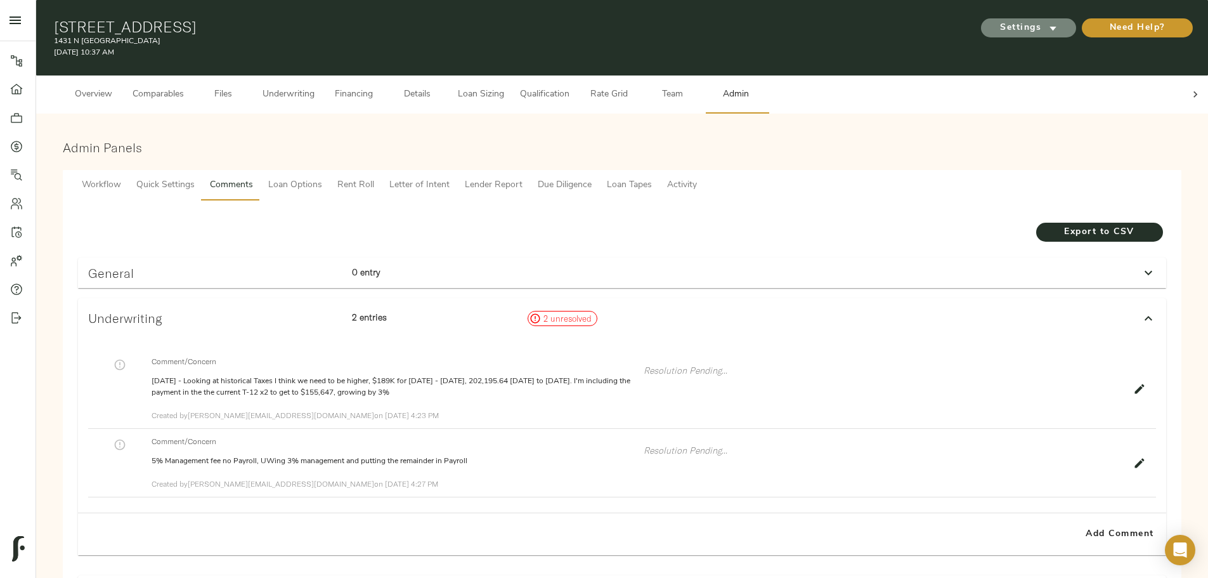
click at [994, 26] on span "Settings" at bounding box center [1029, 28] width 70 height 16
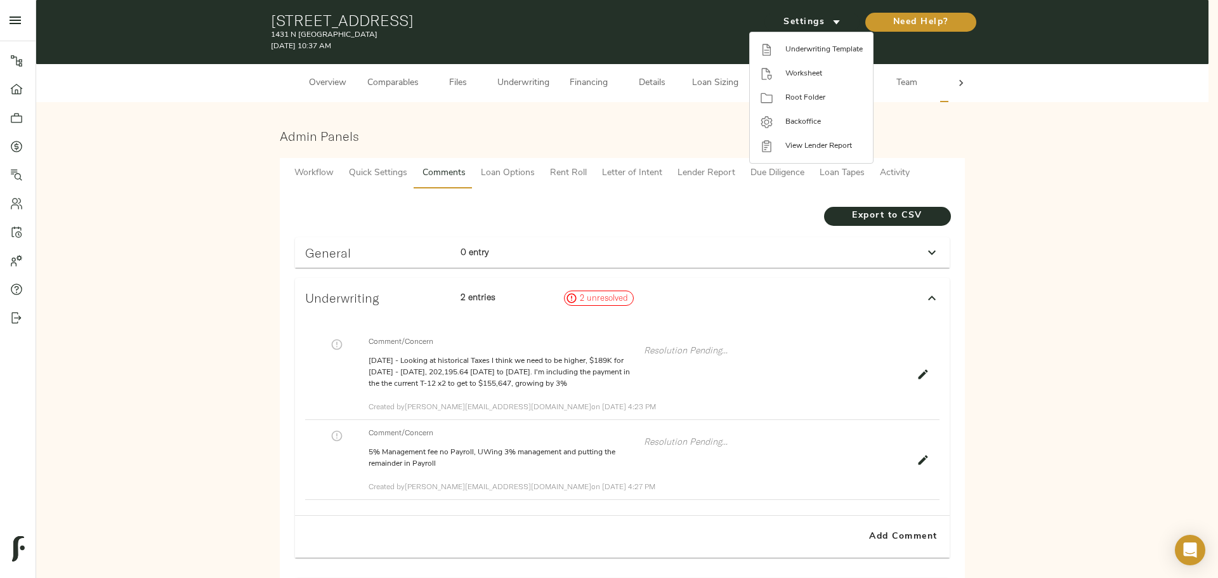
click at [704, 136] on div at bounding box center [609, 289] width 1218 height 578
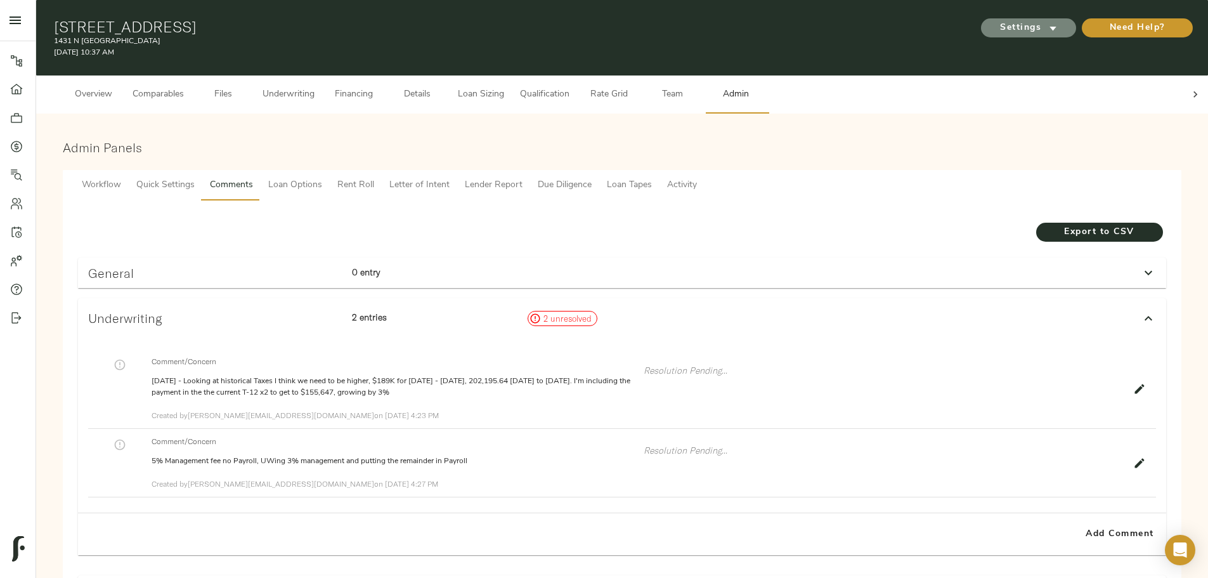
click at [1047, 28] on icon "submit" at bounding box center [1053, 28] width 13 height 13
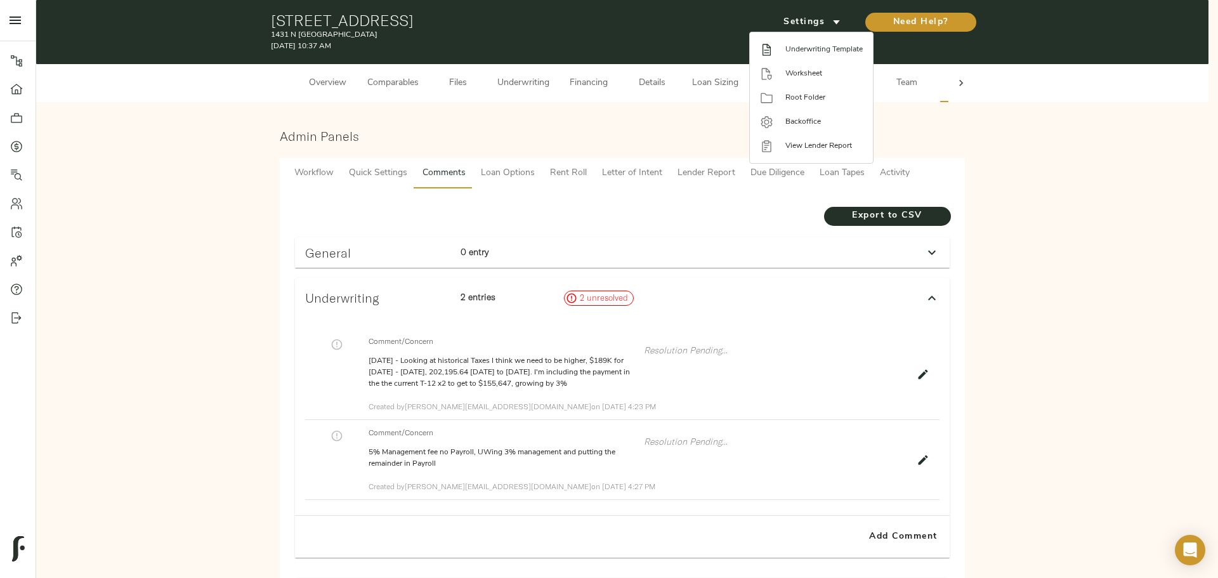
click at [823, 51] on span "Underwriting Template" at bounding box center [823, 49] width 77 height 11
click at [598, 226] on div at bounding box center [609, 289] width 1218 height 578
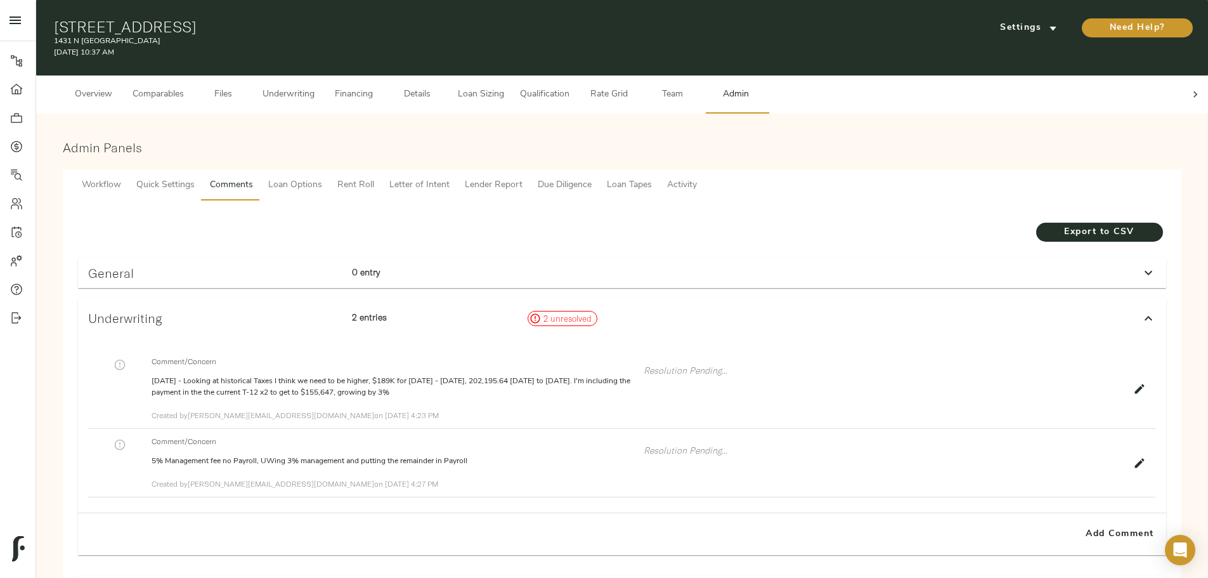
click at [247, 87] on span "Files" at bounding box center [223, 95] width 48 height 16
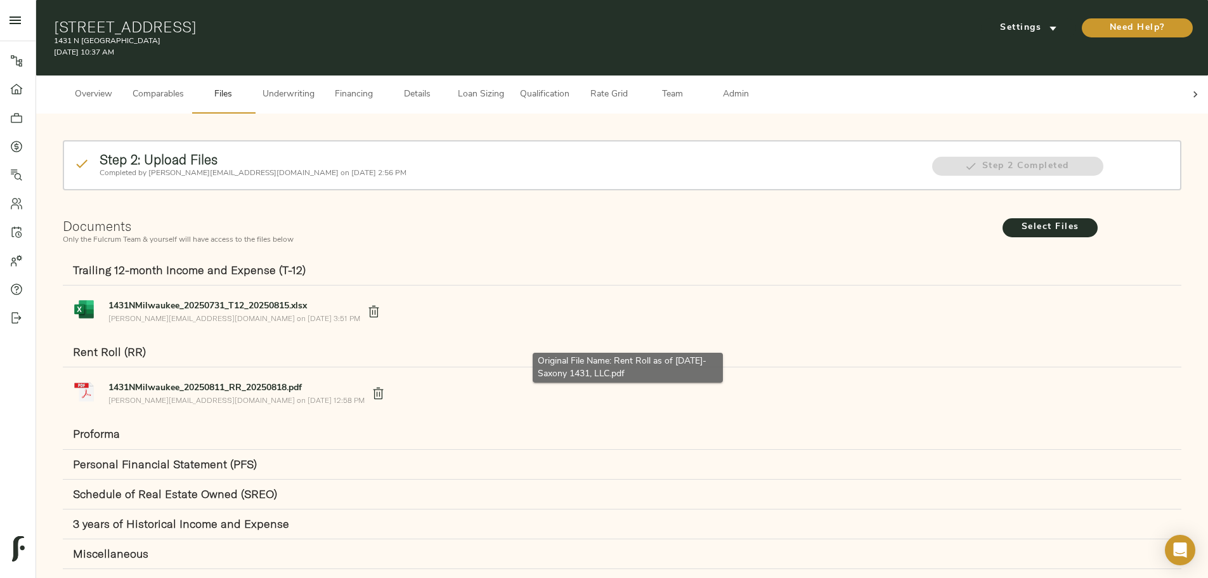
click at [302, 383] on strong "1431NMilwaukee_20250811_RR_20250818.pdf" at bounding box center [204, 388] width 193 height 10
click at [126, 259] on div "Step 2: Upload Files Completed by justin@fulcrumlendingcorp.com on August 18, 2…" at bounding box center [622, 357] width 1147 height 462
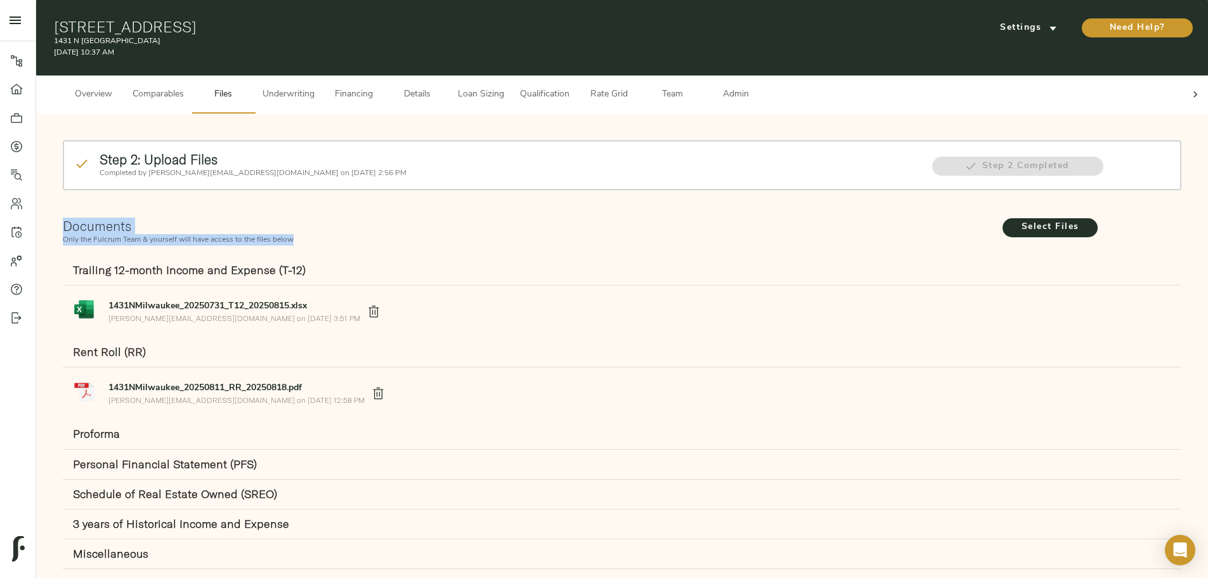
drag, startPoint x: 514, startPoint y: 216, endPoint x: 252, endPoint y: 204, distance: 262.3
click at [252, 204] on div "Step 2: Upload Files Completed by justin@fulcrumlendingcorp.com on August 18, 2…" at bounding box center [622, 357] width 1147 height 462
click at [254, 92] on div "Overview Comparables Files Underwriting Financing Details Loan Sizing Qualifica…" at bounding box center [622, 94] width 1172 height 38
click at [117, 90] on span "Overview" at bounding box center [93, 95] width 48 height 16
